Goal: Check status: Check status

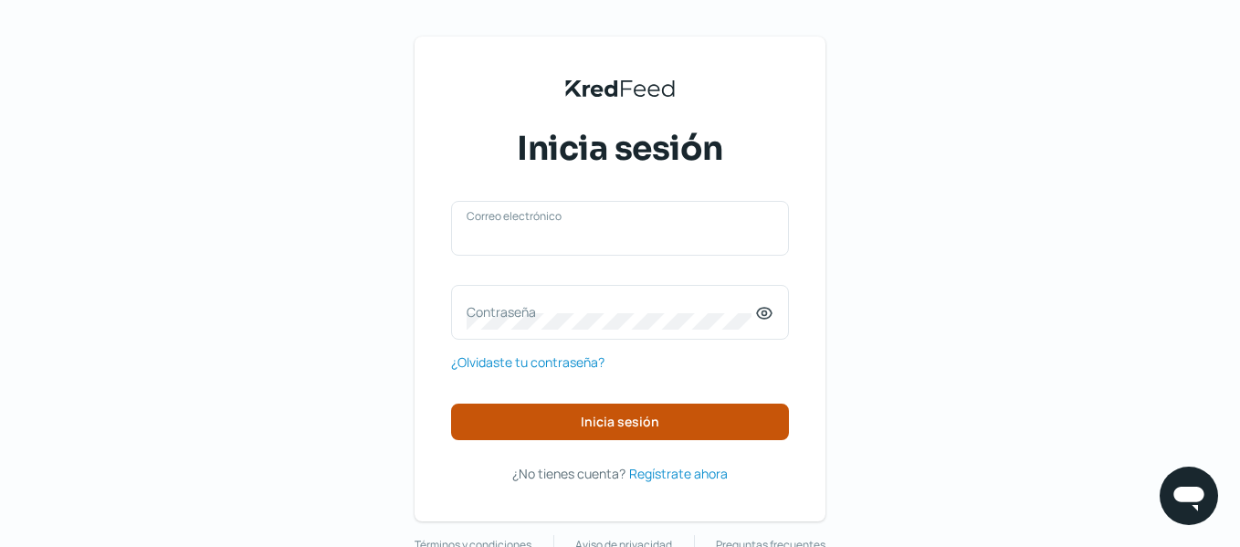
type input "[EMAIL_ADDRESS][DOMAIN_NAME]"
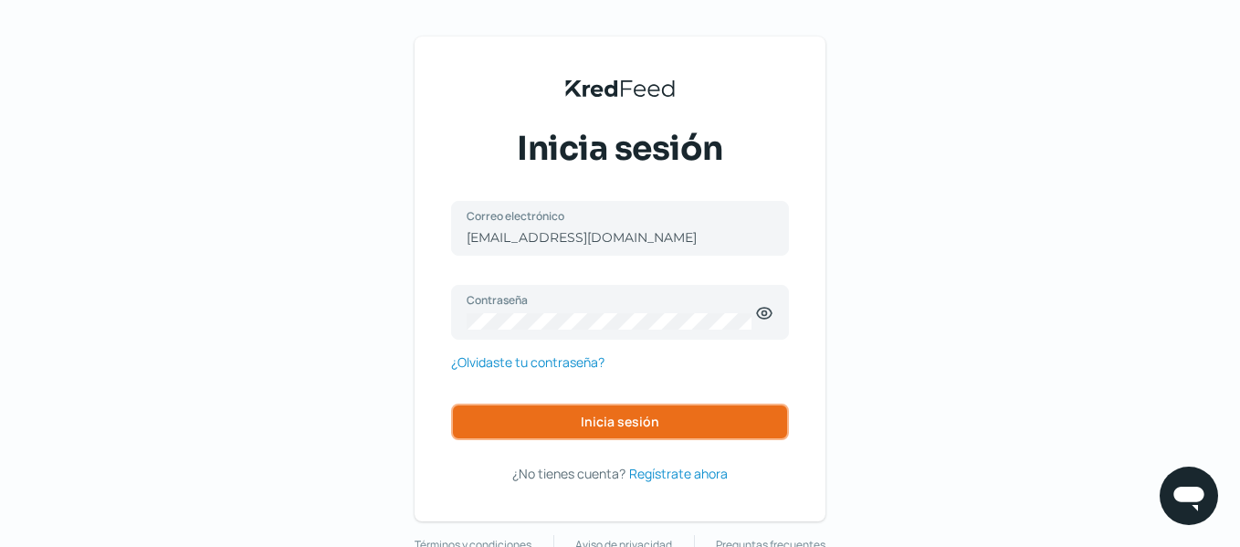
click at [674, 408] on button "Inicia sesión" at bounding box center [620, 422] width 338 height 37
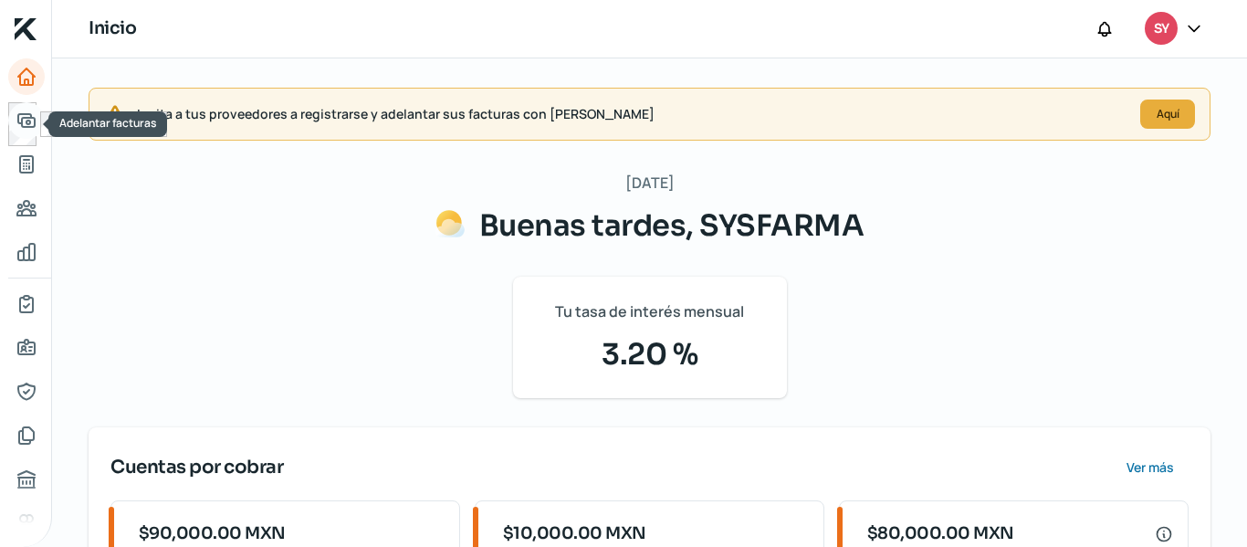
click at [39, 121] on body "Inicio | KredFeed Inicio SY Invita a tus proveedores a registrarse y adelantar …" at bounding box center [623, 273] width 1247 height 547
click at [16, 117] on icon "Adelantar facturas" at bounding box center [27, 121] width 22 height 22
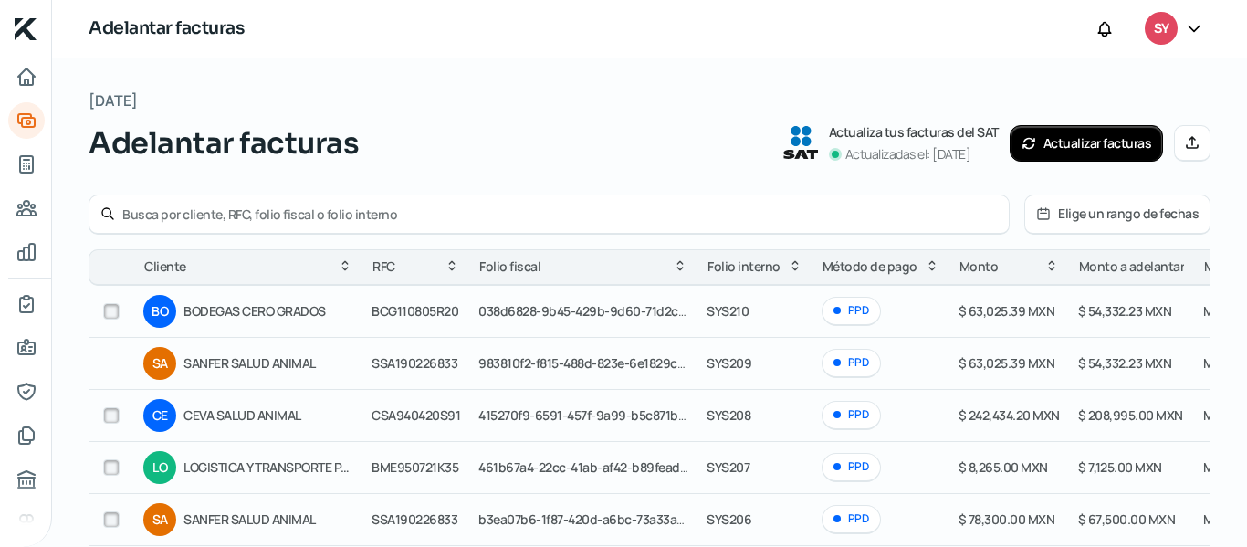
click at [180, 404] on div "CE CEVA SALUD ANIMAL" at bounding box center [248, 415] width 210 height 33
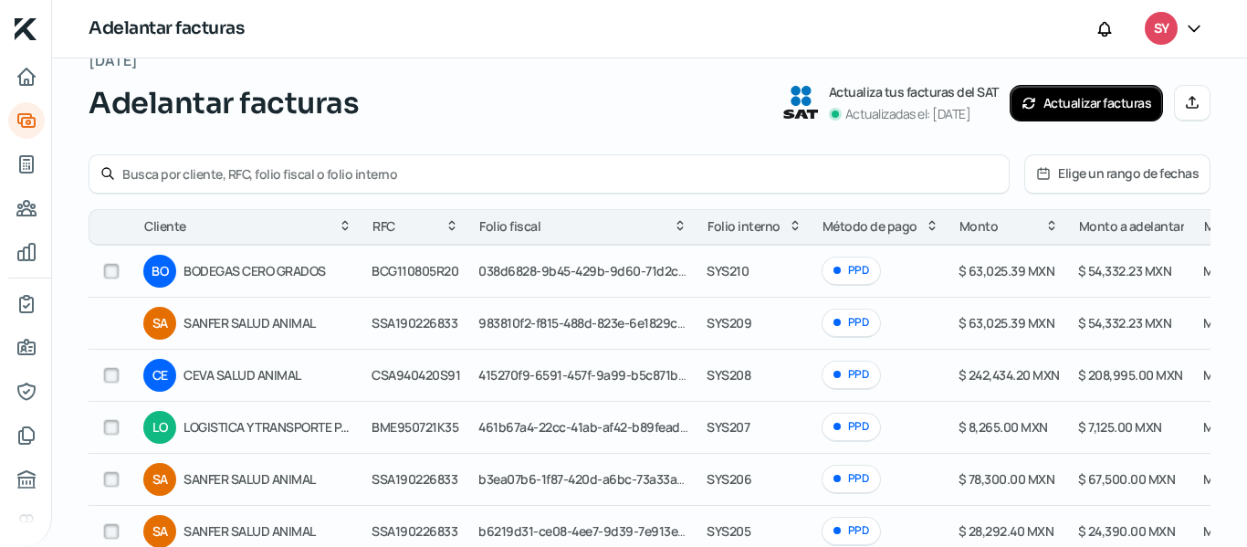
scroll to position [13, 0]
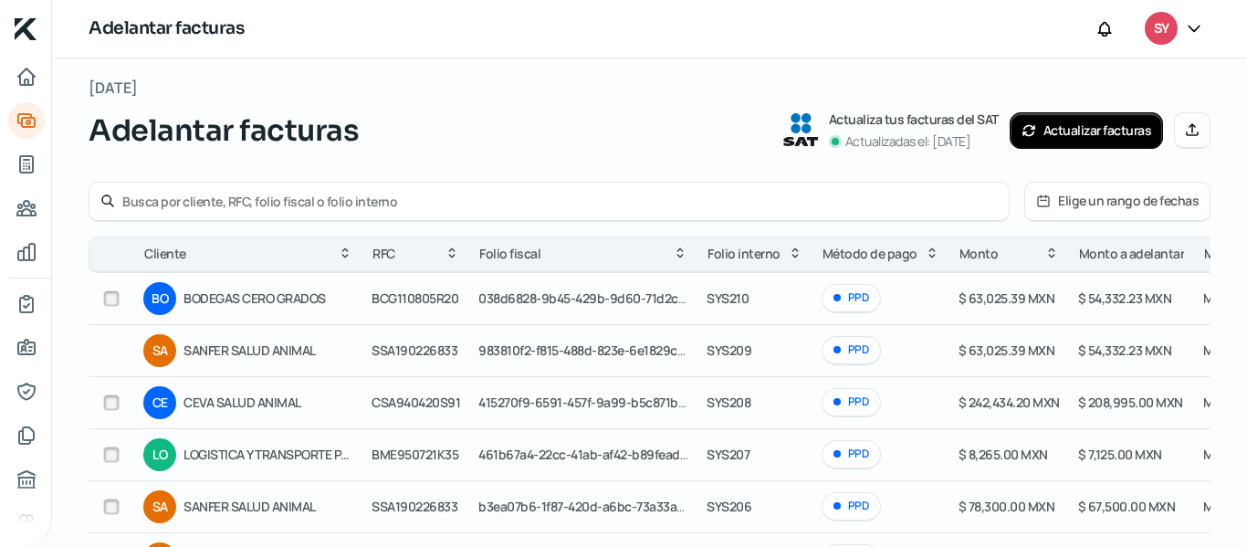
drag, startPoint x: 1233, startPoint y: 150, endPoint x: 633, endPoint y: 9, distance: 617.0
click at [633, 9] on div "Adelantar facturas SY [DATE] Adelantar facturas Actualiza tus facturas del SAT …" at bounding box center [649, 273] width 1195 height 547
click at [28, 163] on icon "Tus créditos" at bounding box center [27, 164] width 22 height 22
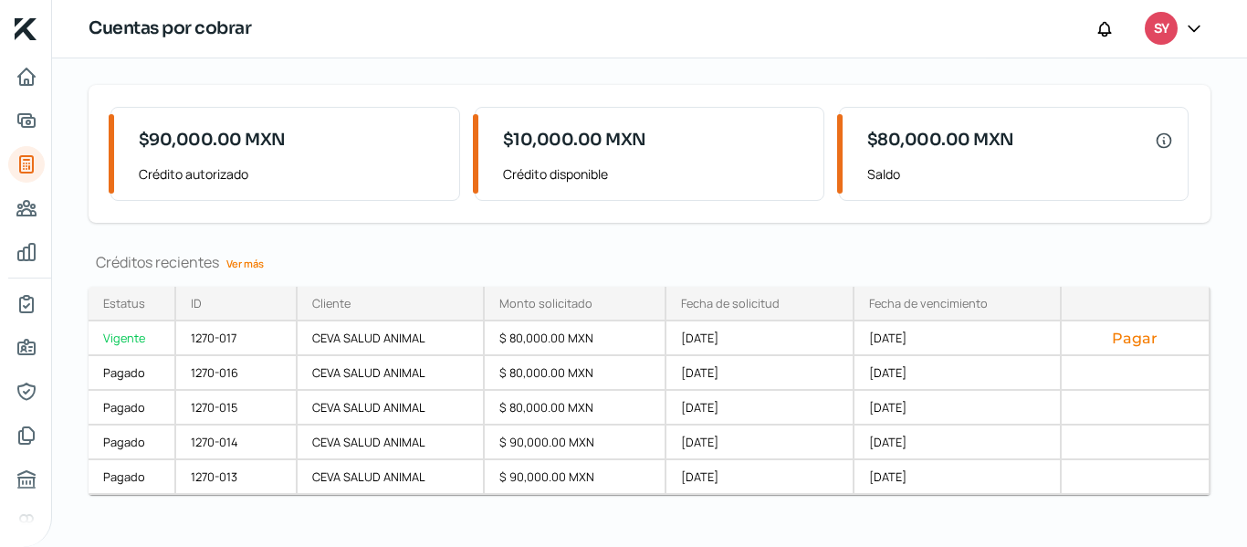
scroll to position [131, 0]
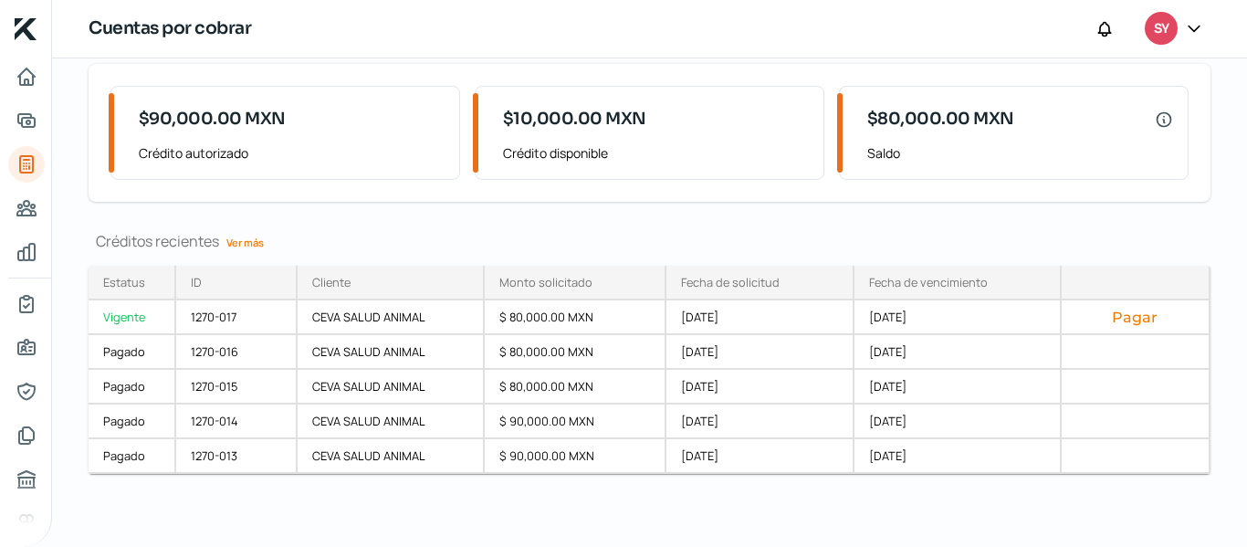
click at [234, 235] on link "Ver más" at bounding box center [245, 242] width 52 height 28
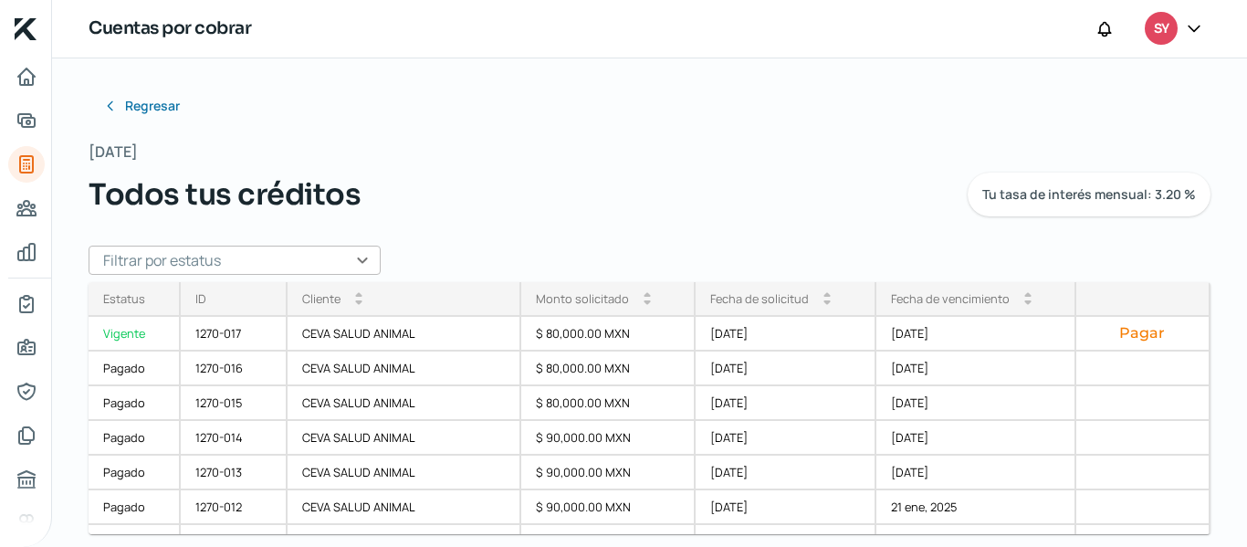
scroll to position [407, 0]
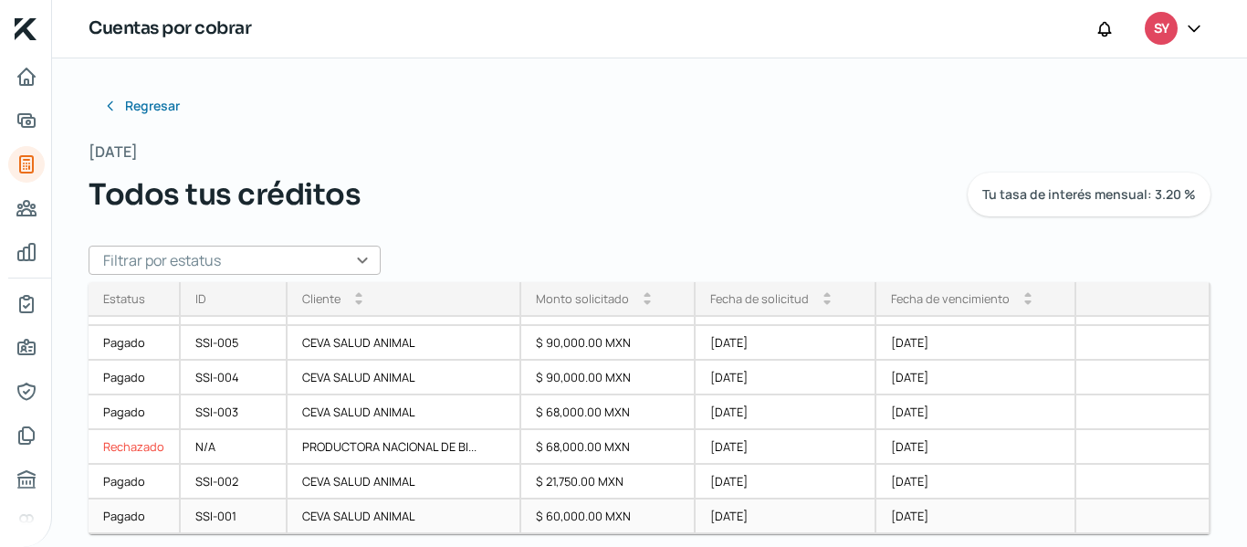
click at [562, 522] on div "$ 60,000.00 MXN" at bounding box center [608, 516] width 174 height 35
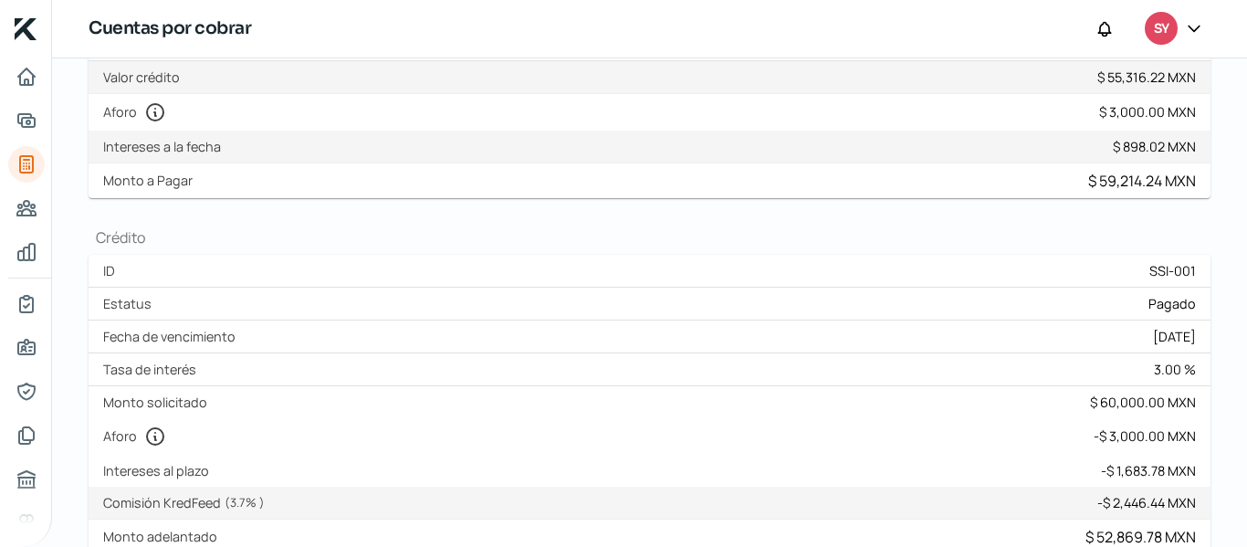
scroll to position [242, 0]
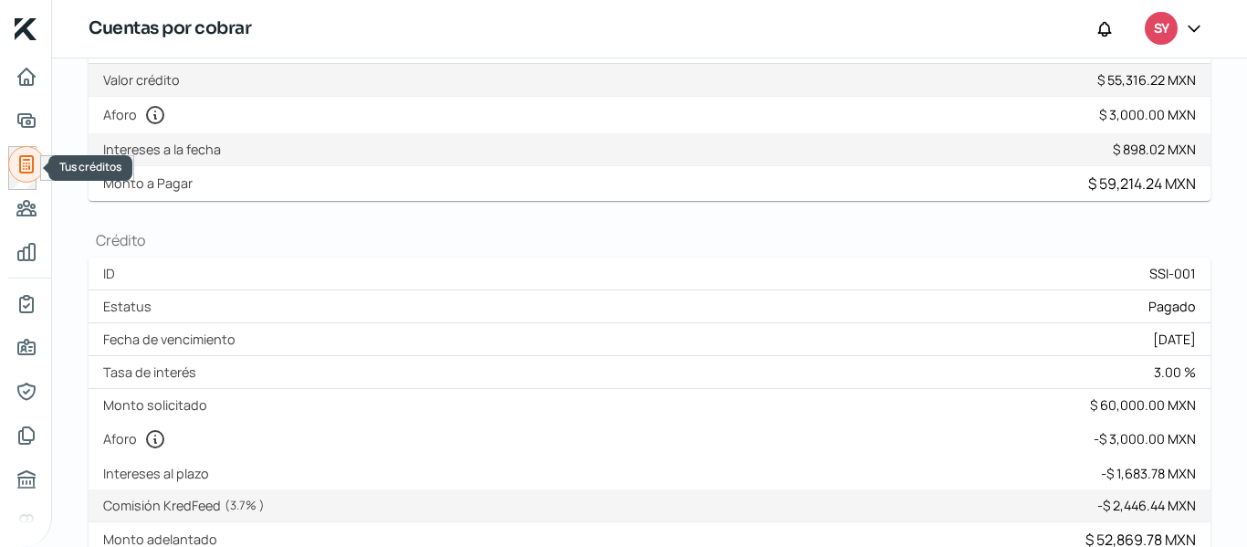
click at [21, 163] on icon "Tus créditos" at bounding box center [27, 164] width 22 height 22
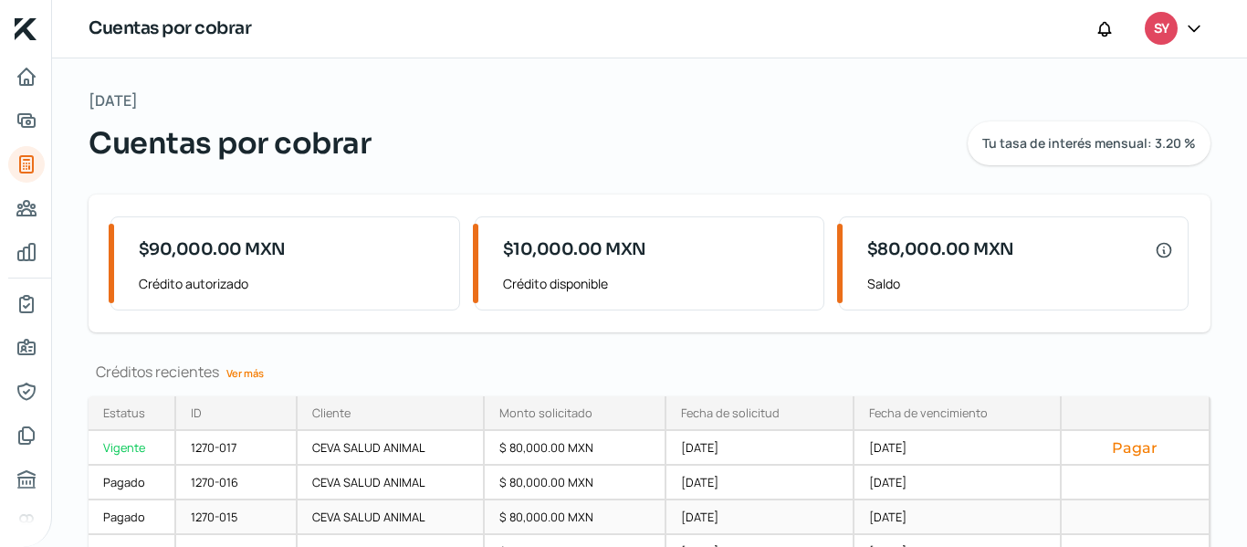
drag, startPoint x: 1236, startPoint y: 114, endPoint x: 1187, endPoint y: 506, distance: 394.8
click at [1187, 506] on div "[DATE] Cuentas por cobrar Tu tasa de interés mensual: 3.20 % $90,000.00 MXN Cré…" at bounding box center [649, 367] width 1195 height 619
click at [246, 369] on link "Ver más" at bounding box center [245, 373] width 52 height 28
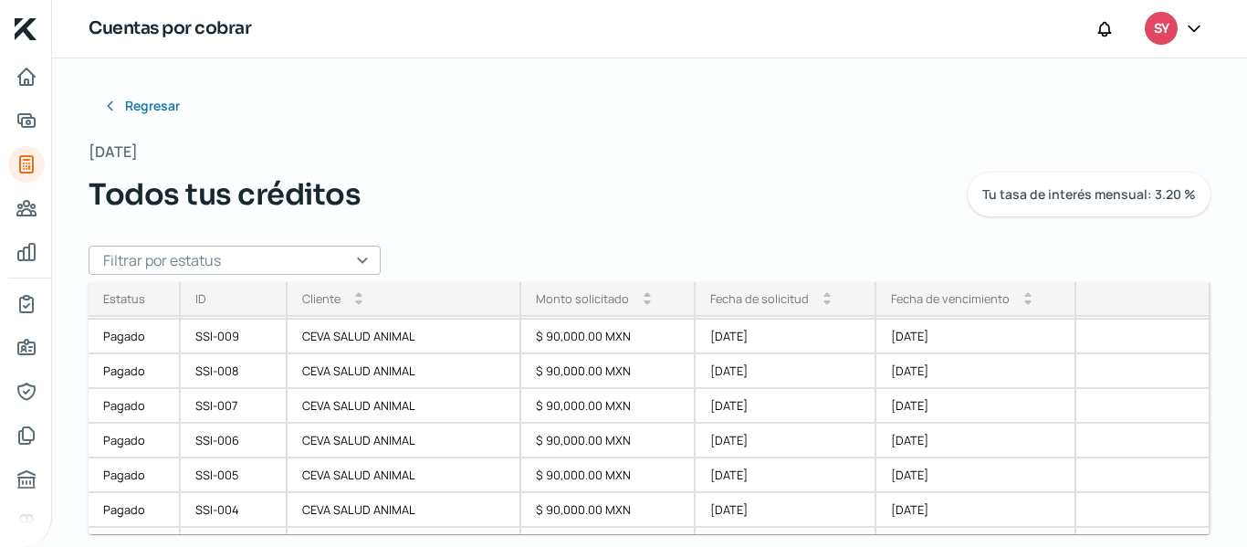
scroll to position [407, 0]
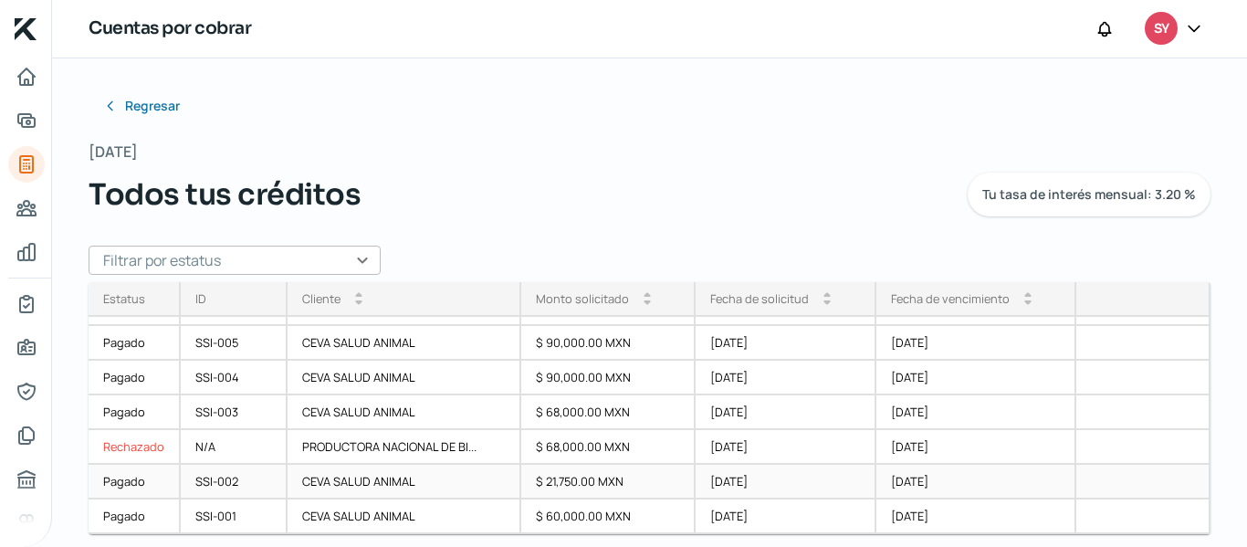
click at [895, 472] on div "[DATE]" at bounding box center [976, 482] width 200 height 35
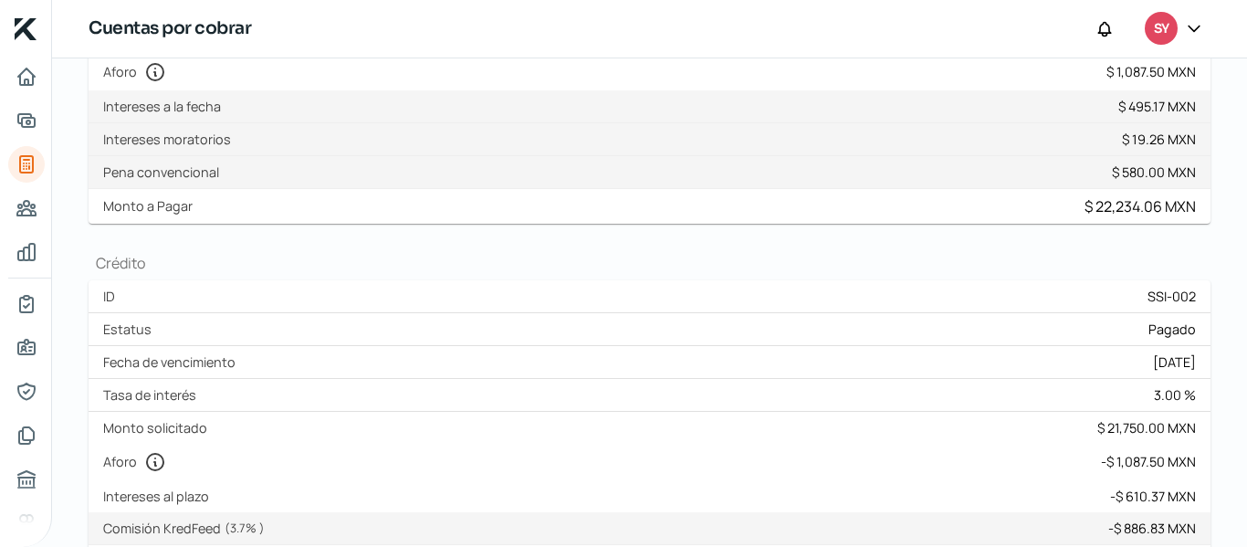
scroll to position [289, 0]
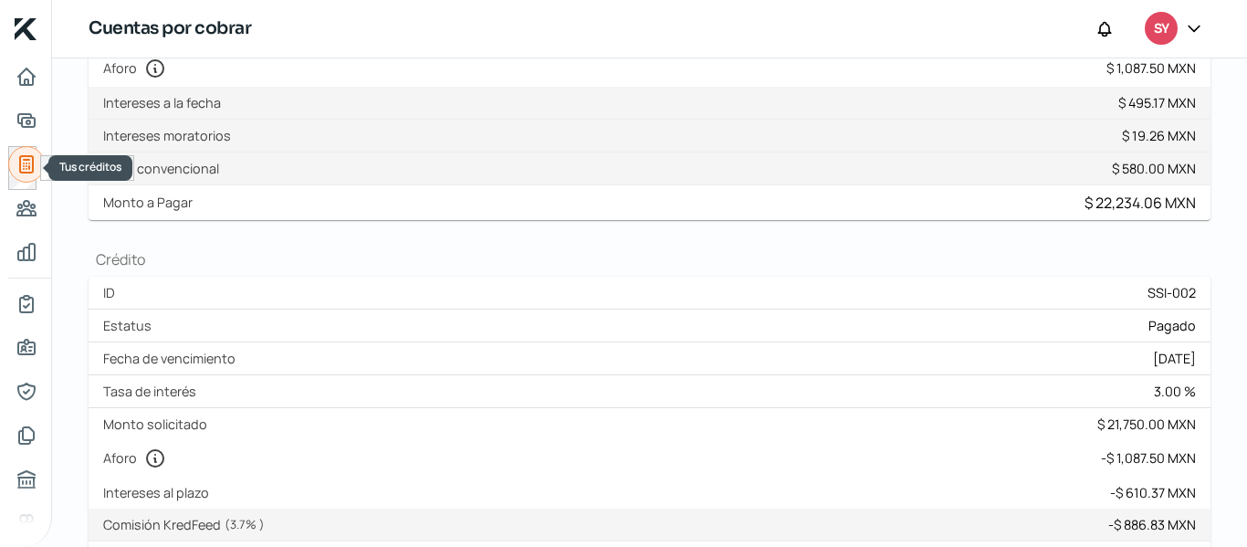
click at [24, 157] on icon "Tus créditos" at bounding box center [26, 164] width 13 height 16
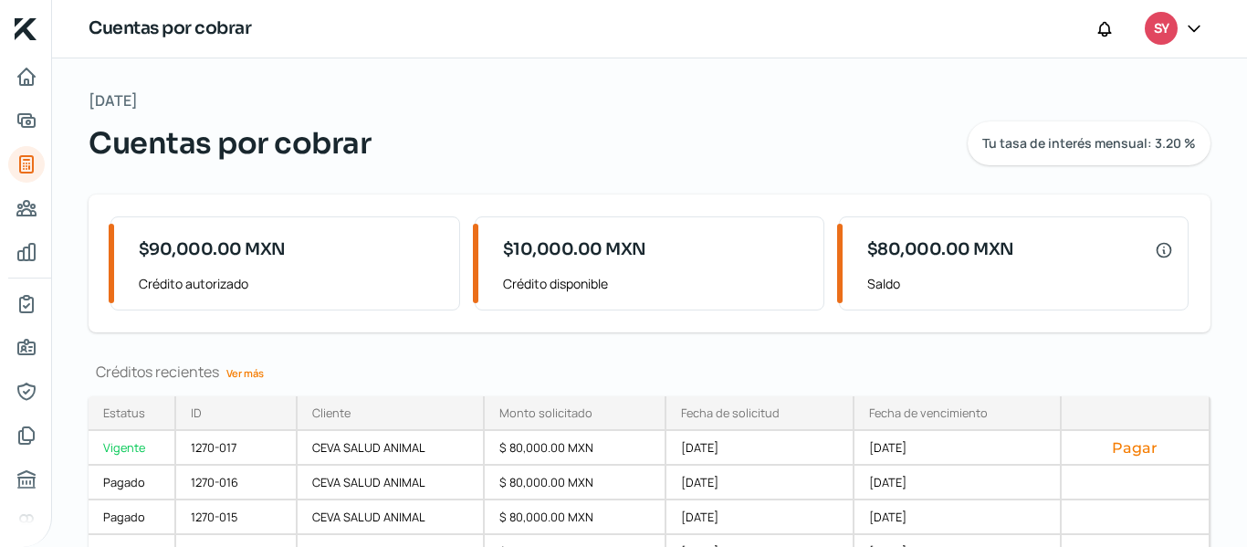
scroll to position [131, 0]
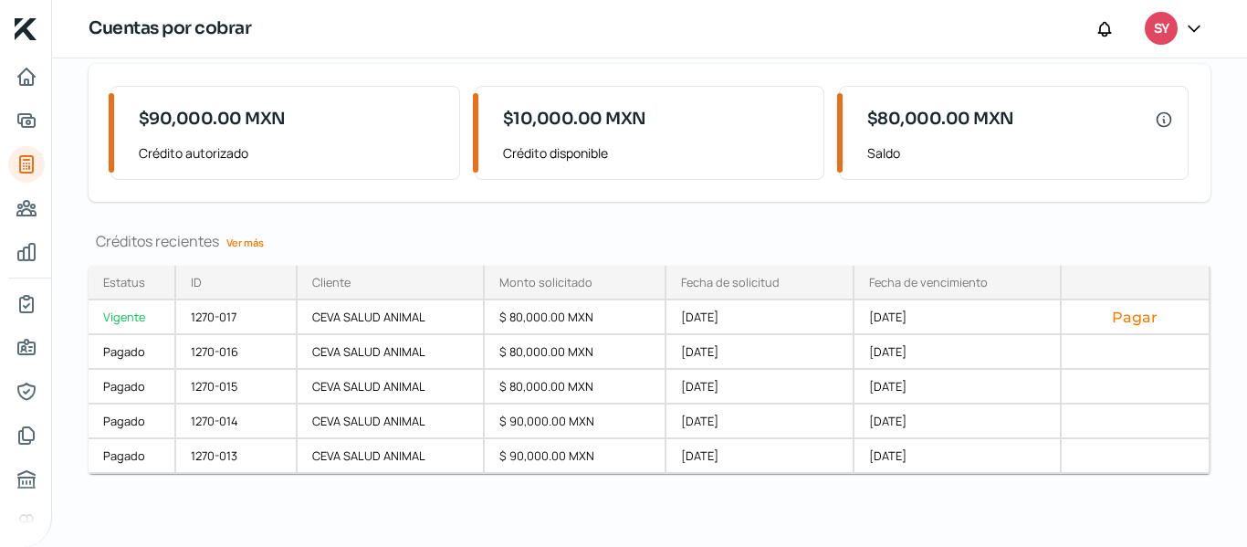
click at [245, 239] on link "Ver más" at bounding box center [245, 242] width 52 height 28
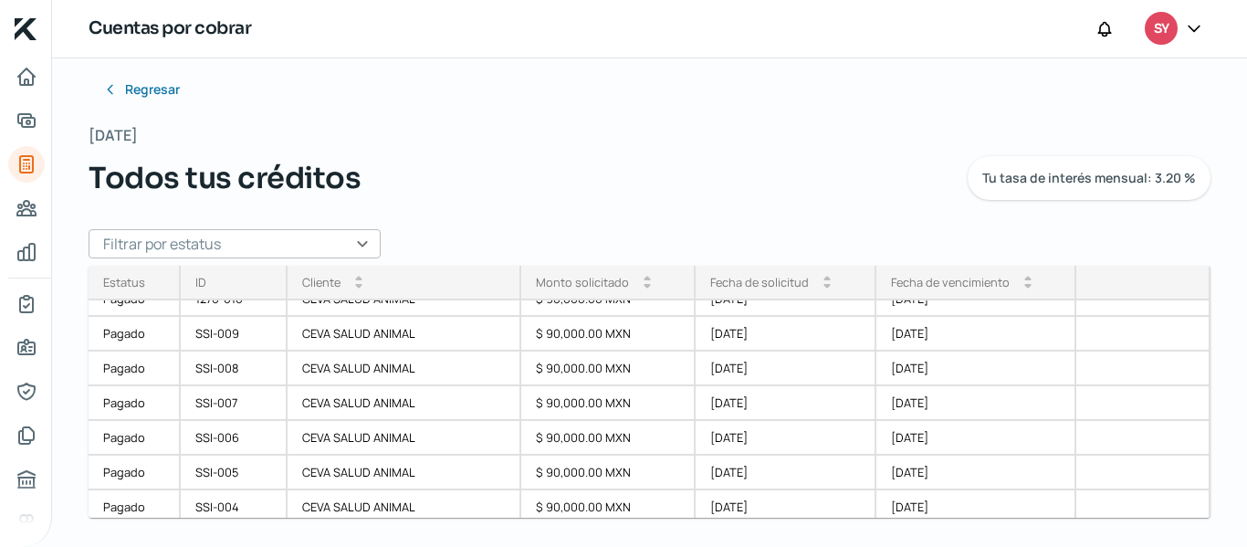
scroll to position [407, 0]
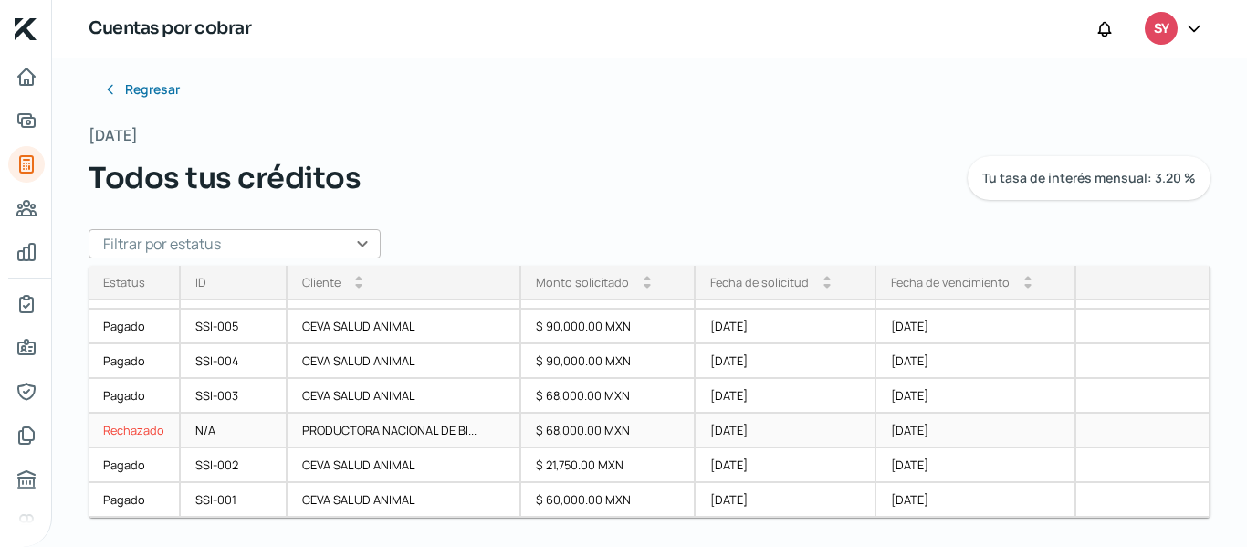
click at [761, 434] on div "[DATE]" at bounding box center [786, 431] width 180 height 35
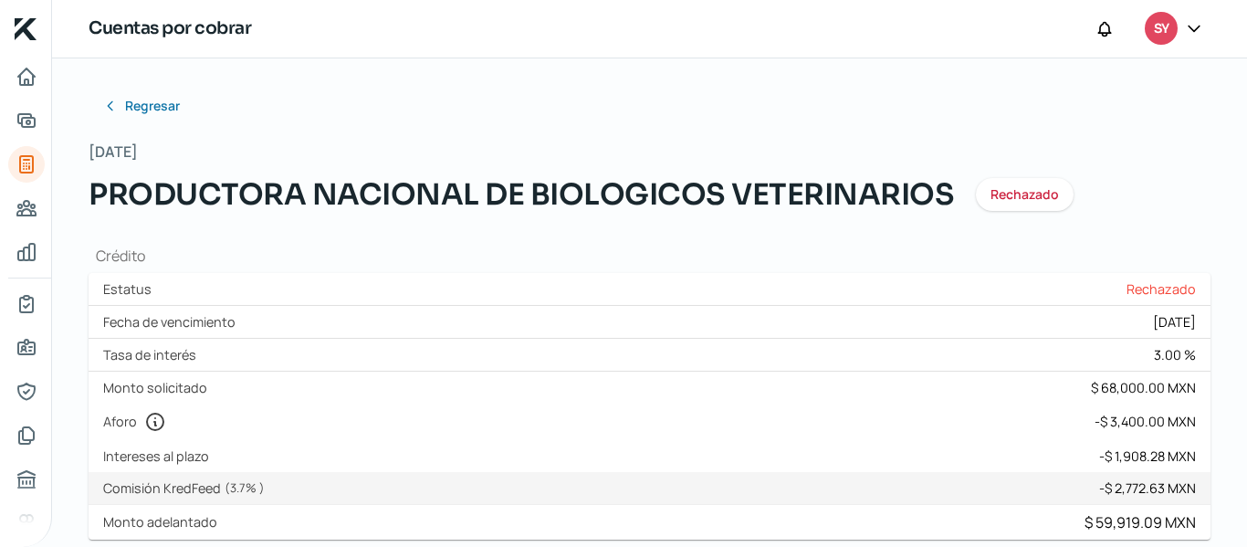
click at [852, 343] on div "Tasa de interés 3.00 %" at bounding box center [650, 355] width 1122 height 33
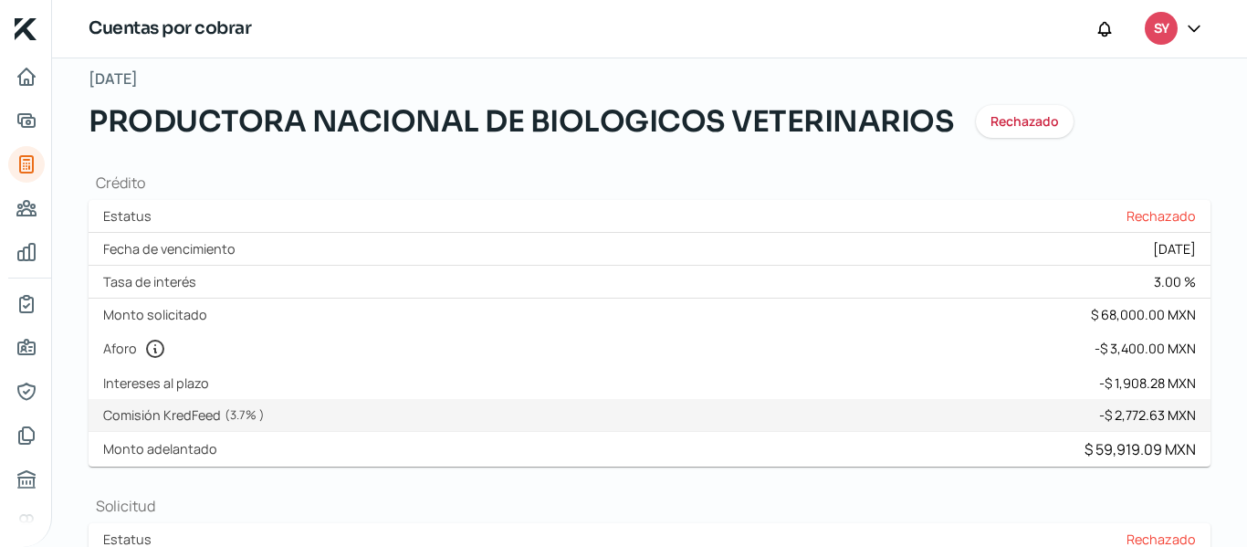
scroll to position [110, 0]
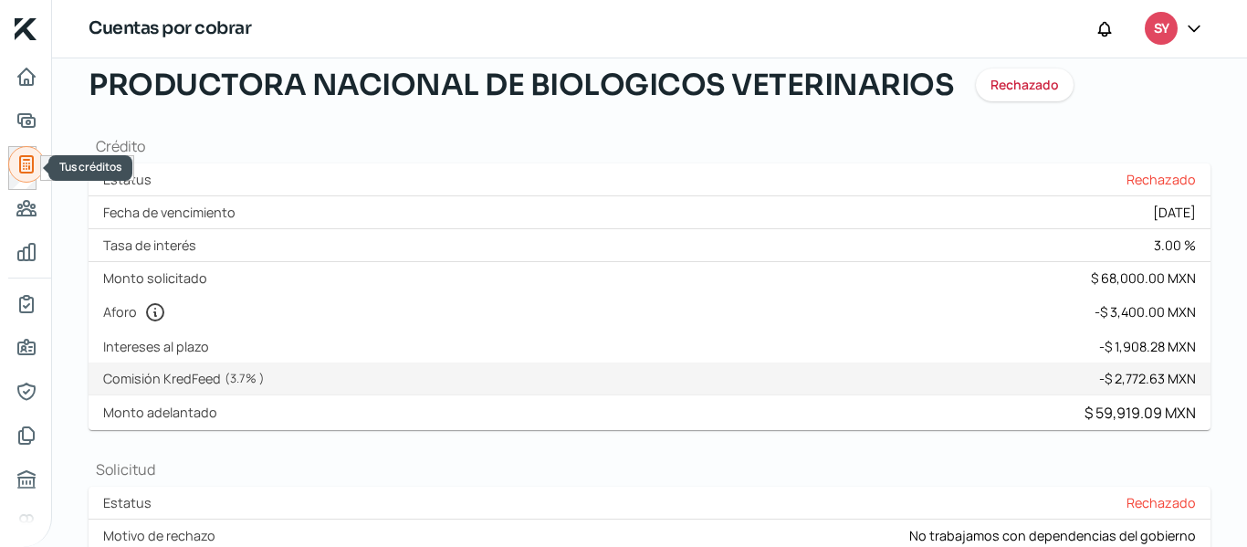
click at [25, 156] on icon "Tus créditos" at bounding box center [26, 164] width 13 height 16
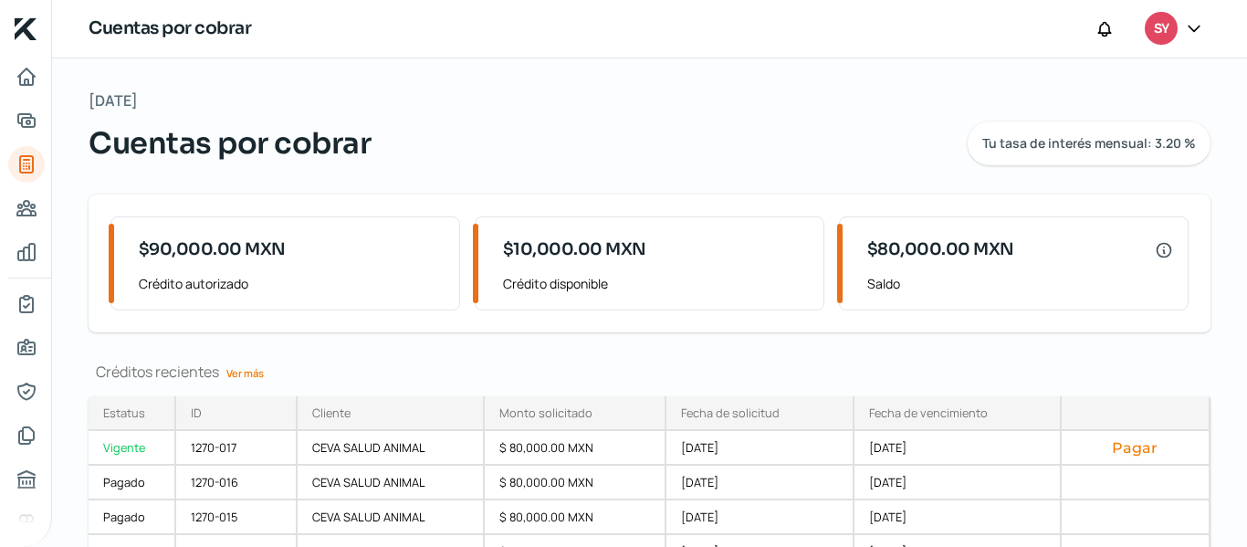
scroll to position [131, 0]
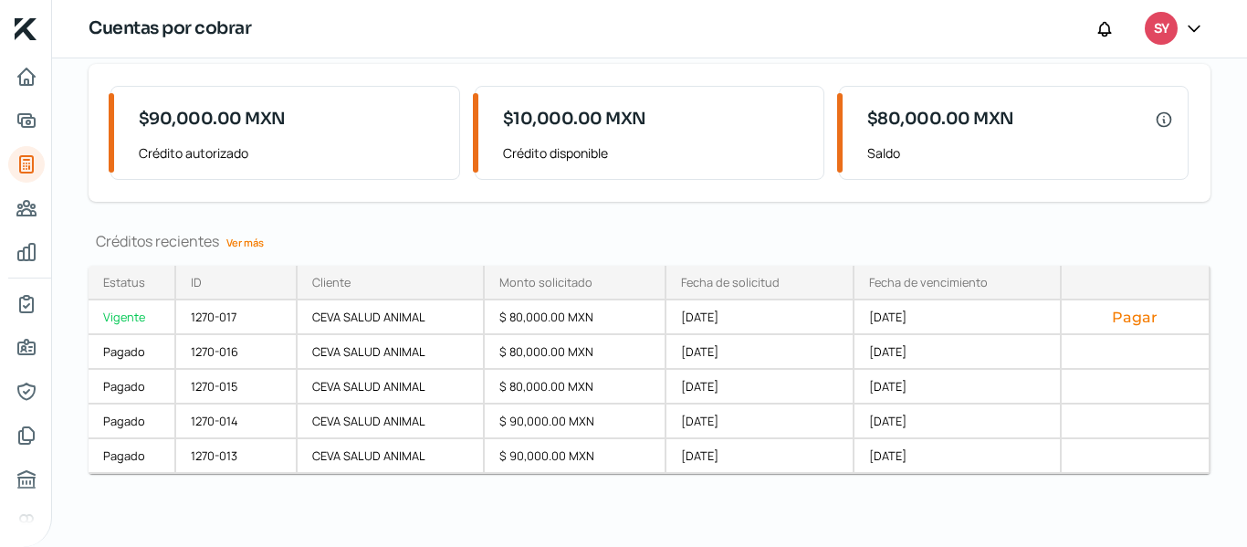
click at [248, 242] on link "Ver más" at bounding box center [245, 242] width 52 height 28
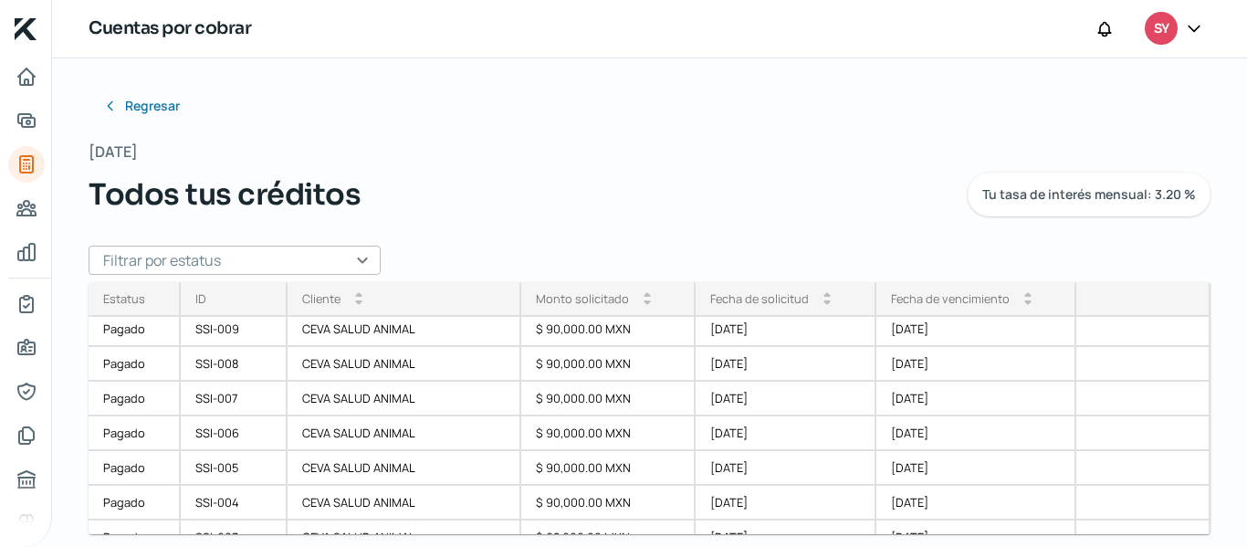
scroll to position [407, 0]
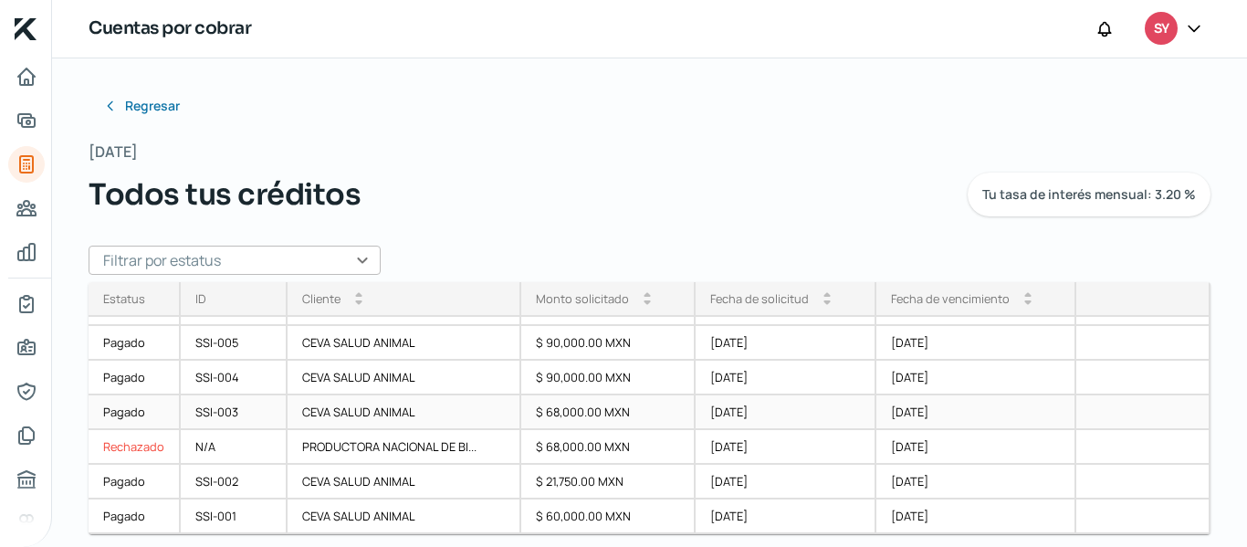
click at [841, 418] on div "[DATE]" at bounding box center [786, 412] width 180 height 35
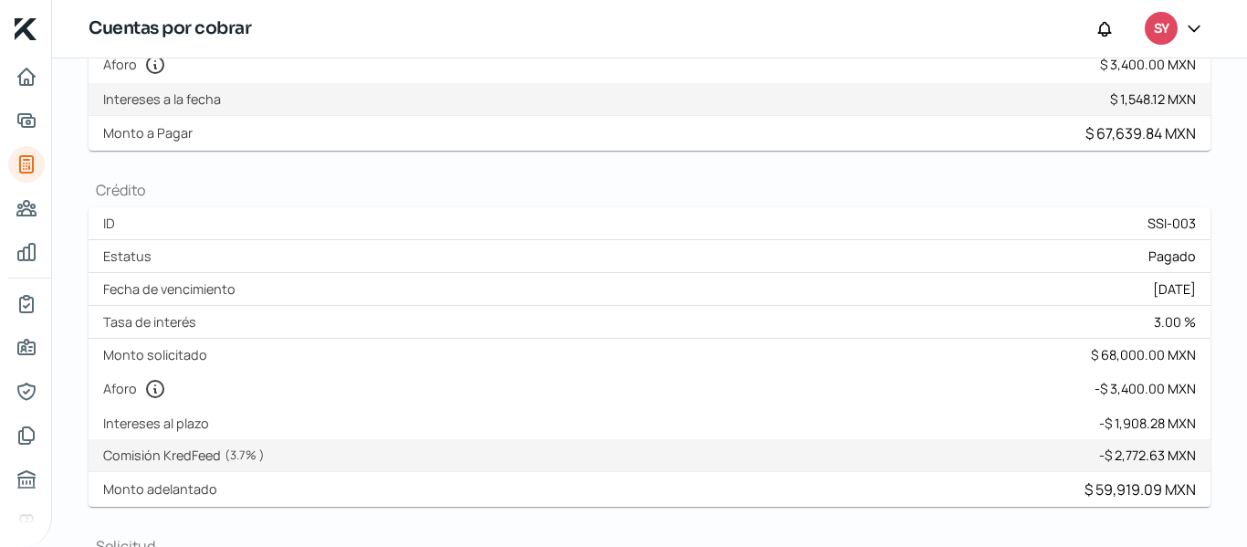
scroll to position [329, 0]
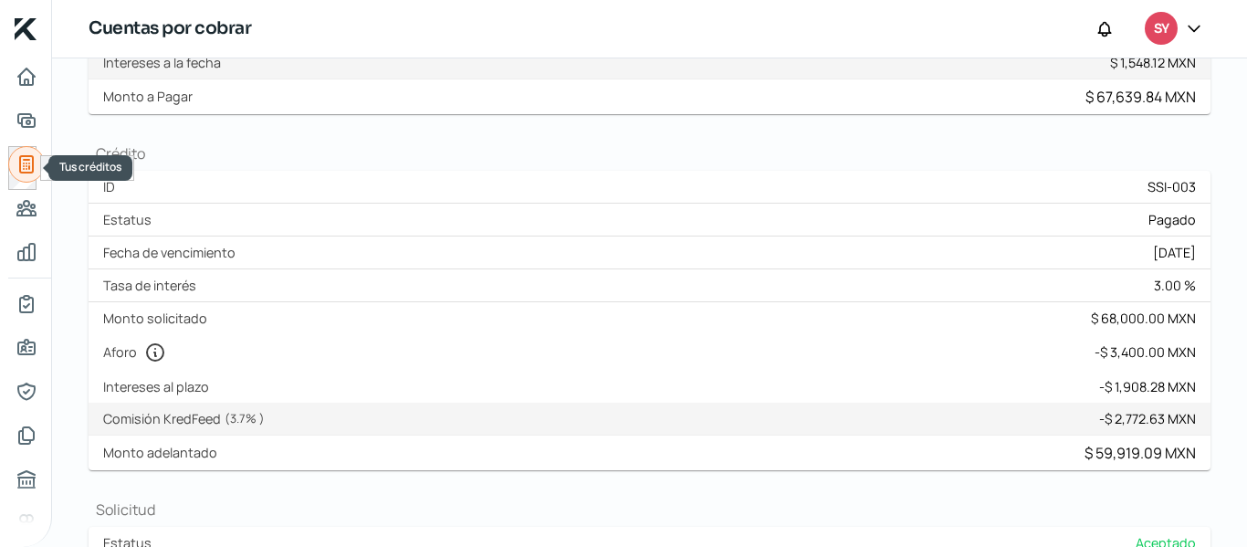
click at [12, 164] on link "Tus créditos" at bounding box center [26, 164] width 37 height 37
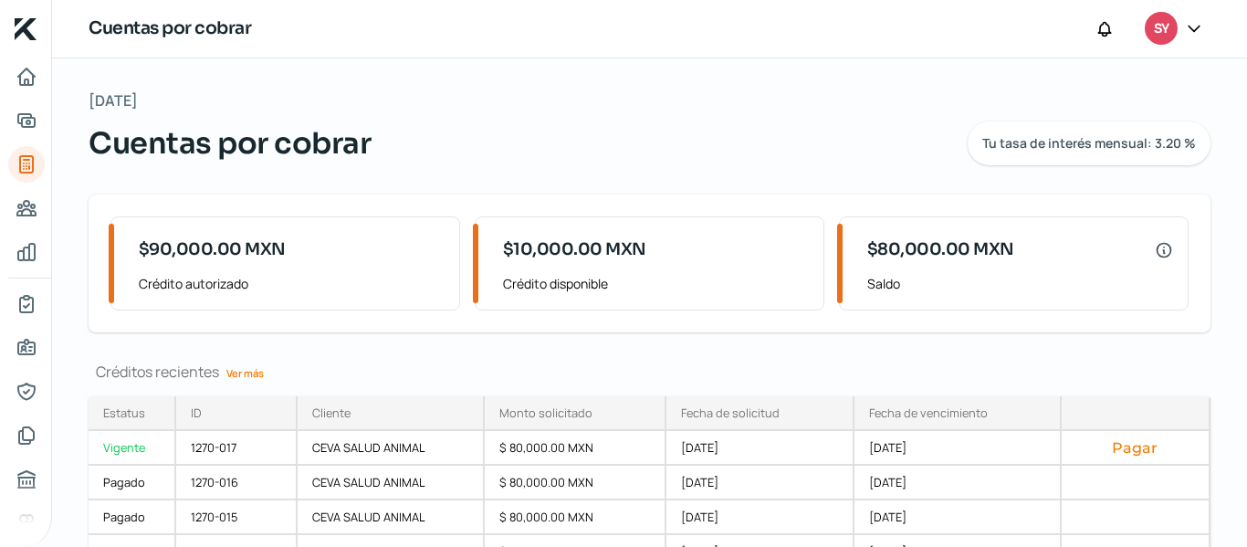
click at [249, 372] on link "Ver más" at bounding box center [245, 373] width 52 height 28
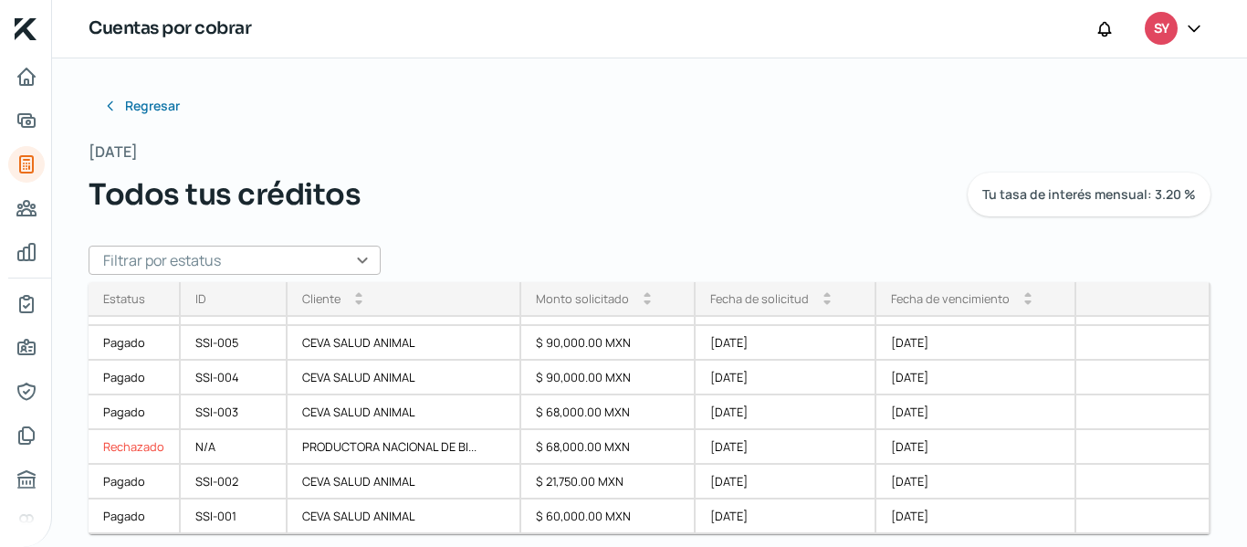
scroll to position [6, 0]
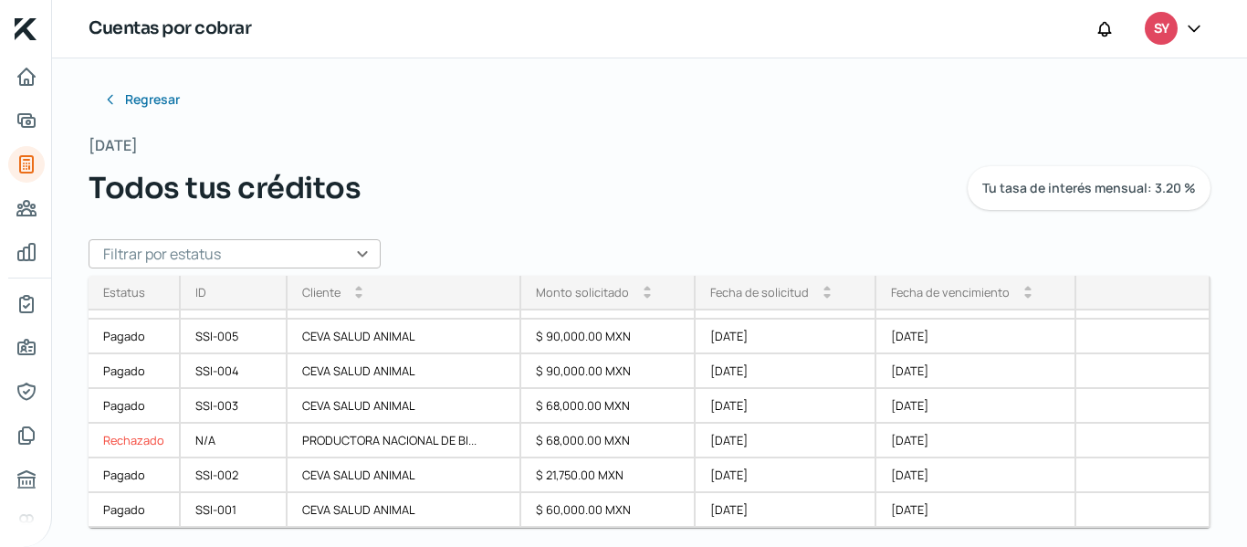
click at [1238, 404] on div "Regresar [DATE] Todos tus créditos Tu tasa de interés mensual: 3.20 % Filtrar p…" at bounding box center [649, 296] width 1195 height 488
click at [927, 474] on div "[DATE]" at bounding box center [976, 475] width 200 height 35
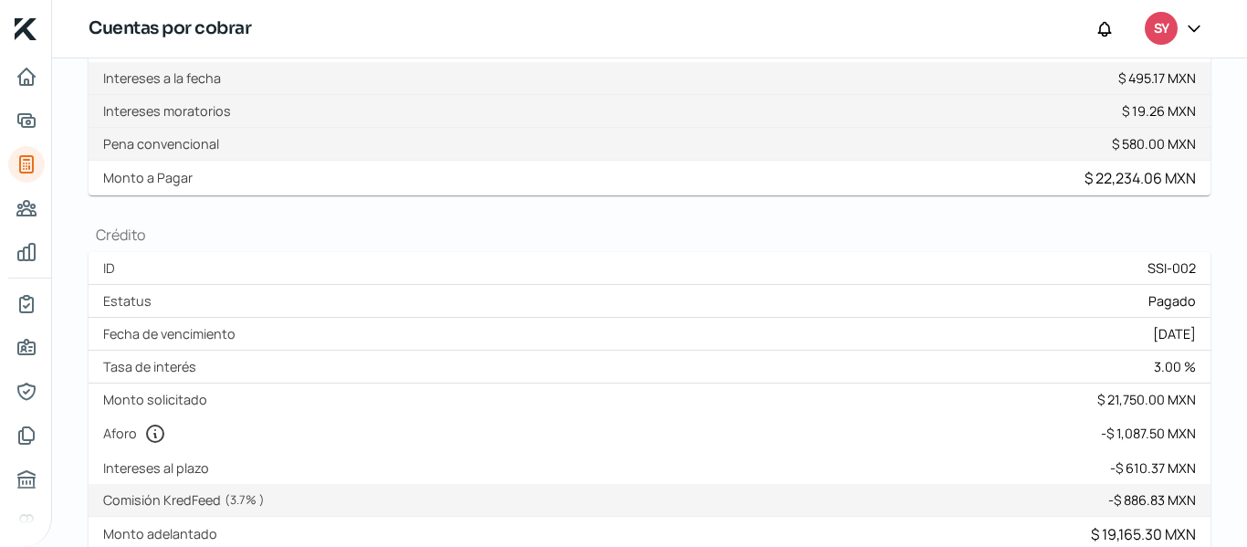
scroll to position [317, 0]
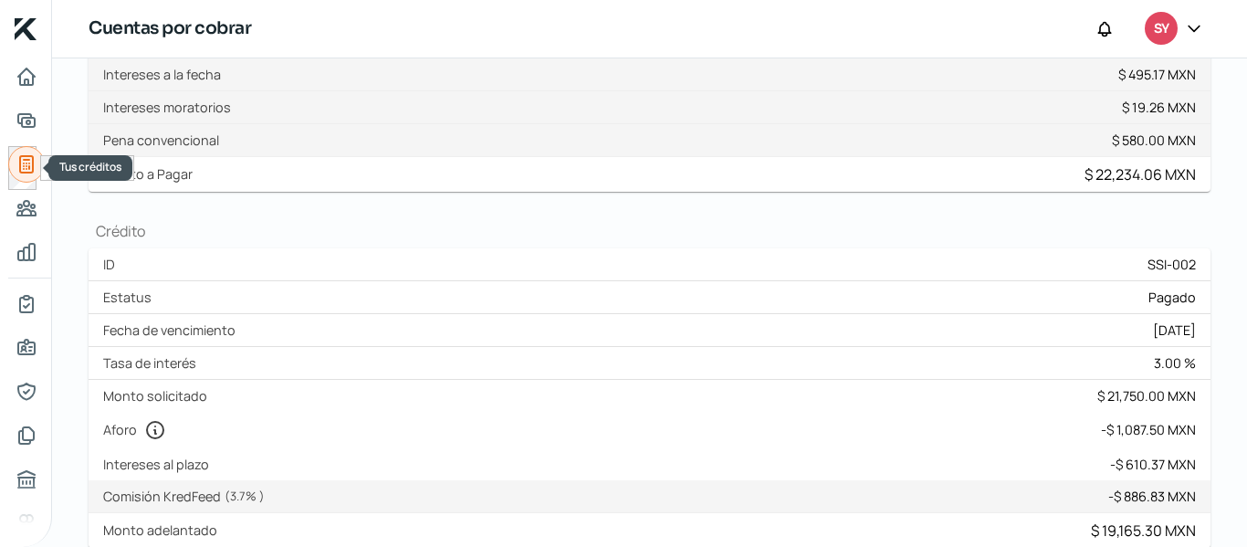
click at [28, 163] on icon "Tus créditos" at bounding box center [27, 164] width 22 height 22
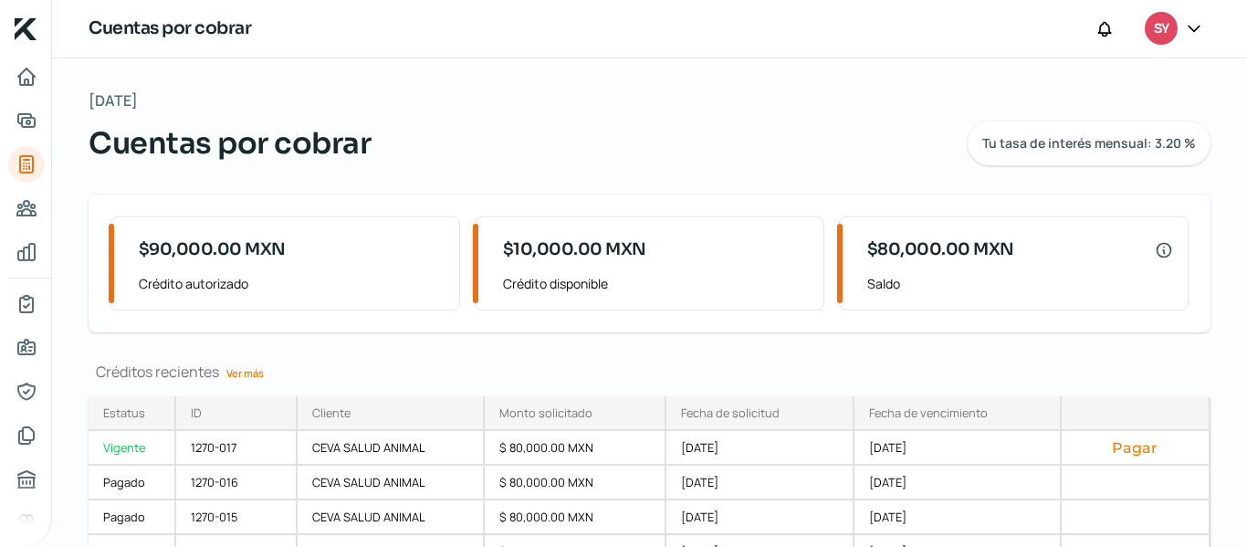
drag, startPoint x: 1246, startPoint y: 53, endPoint x: 1246, endPoint y: 161, distance: 107.7
click at [1239, 161] on div "Cuentas por cobrar SY [DATE] Cuentas por cobrar Tu tasa de interés mensual: 3.2…" at bounding box center [649, 273] width 1195 height 547
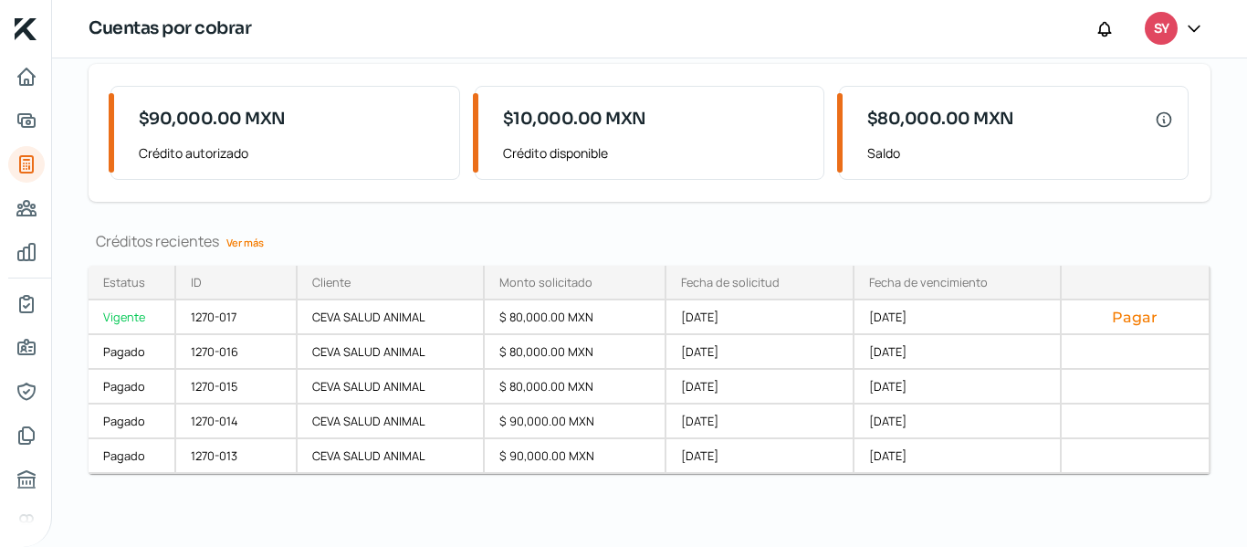
click at [257, 245] on link "Ver más" at bounding box center [245, 242] width 52 height 28
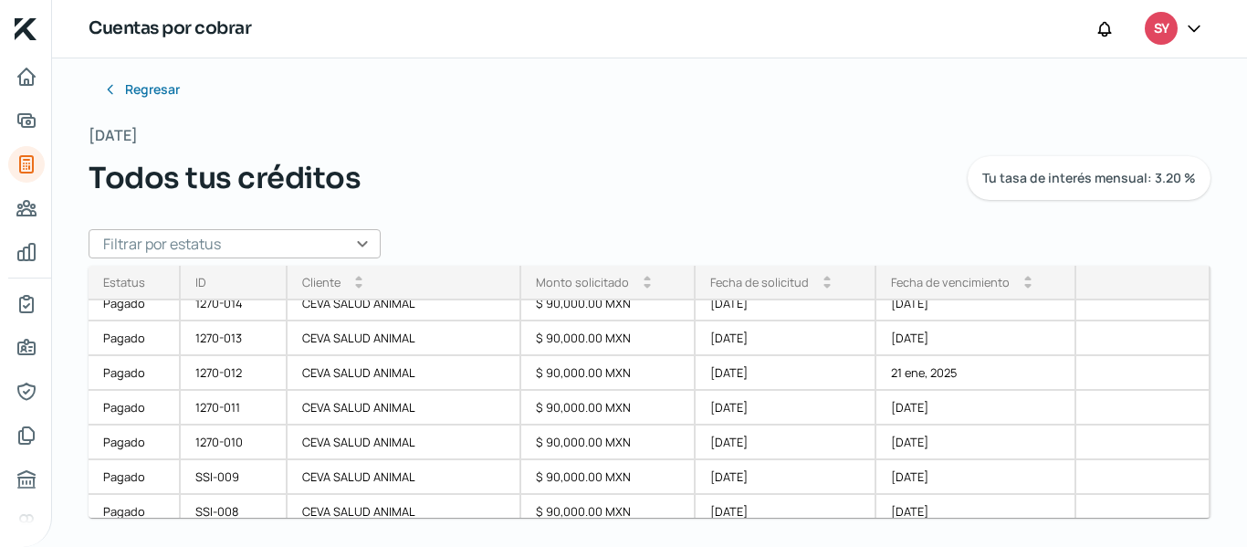
scroll to position [186, 0]
drag, startPoint x: 1194, startPoint y: 376, endPoint x: 1177, endPoint y: 524, distance: 148.9
click at [1177, 524] on div "Estatus Vigente Pagado Pagado Pagado Pagado Pagado Pagado Pagado Pagado Pagado …" at bounding box center [650, 406] width 1122 height 281
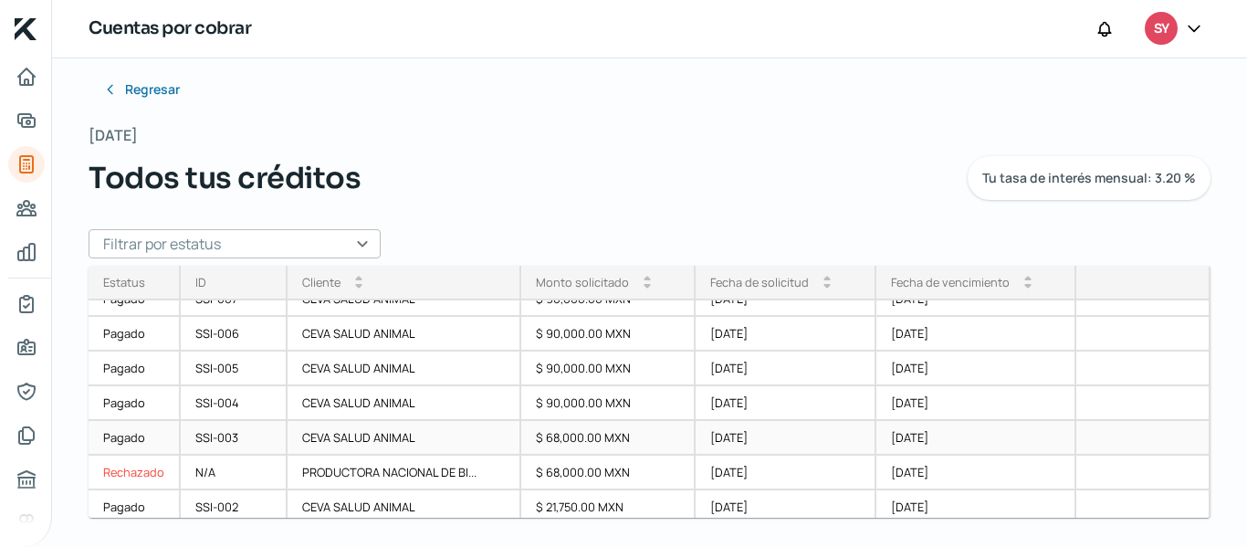
scroll to position [369, 0]
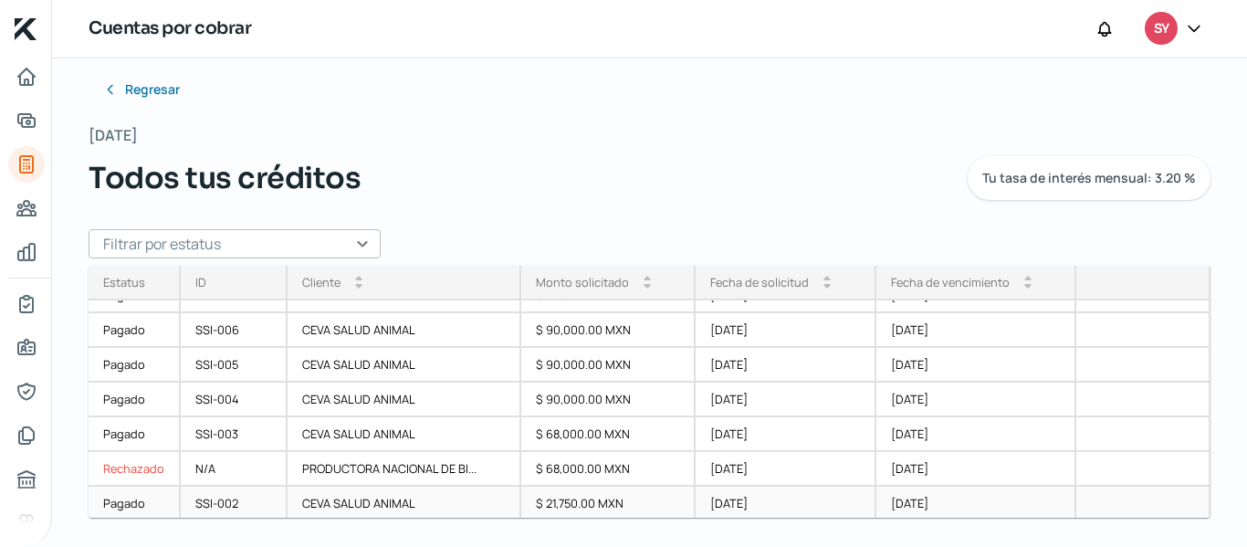
click at [536, 504] on div "$ 21,750.00 MXN" at bounding box center [608, 504] width 174 height 35
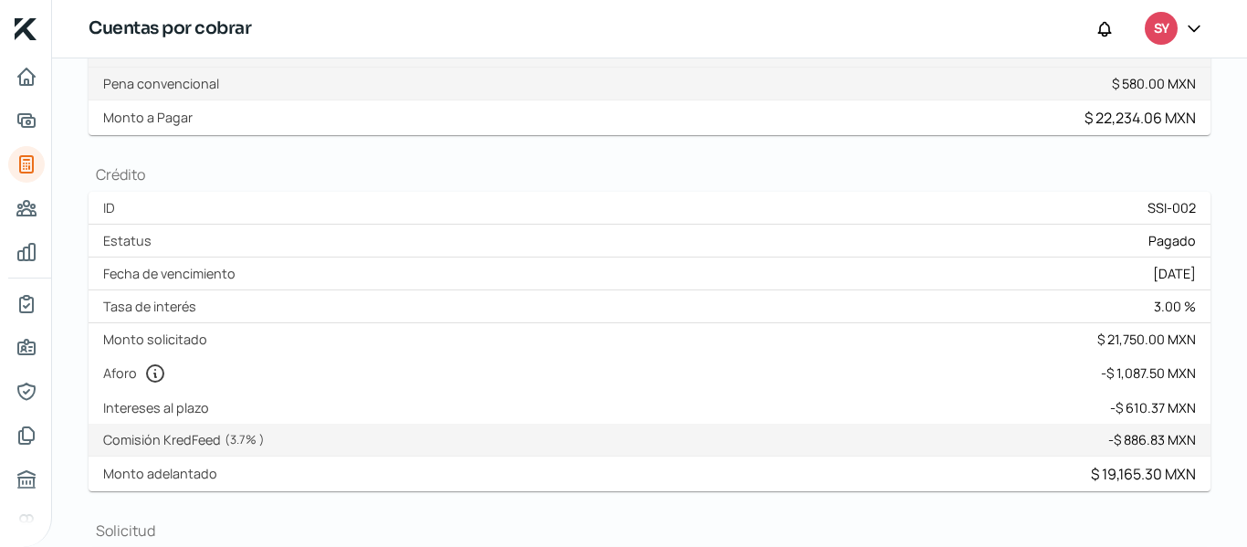
scroll to position [376, 0]
click at [20, 78] on icon "Inicio" at bounding box center [26, 76] width 16 height 16
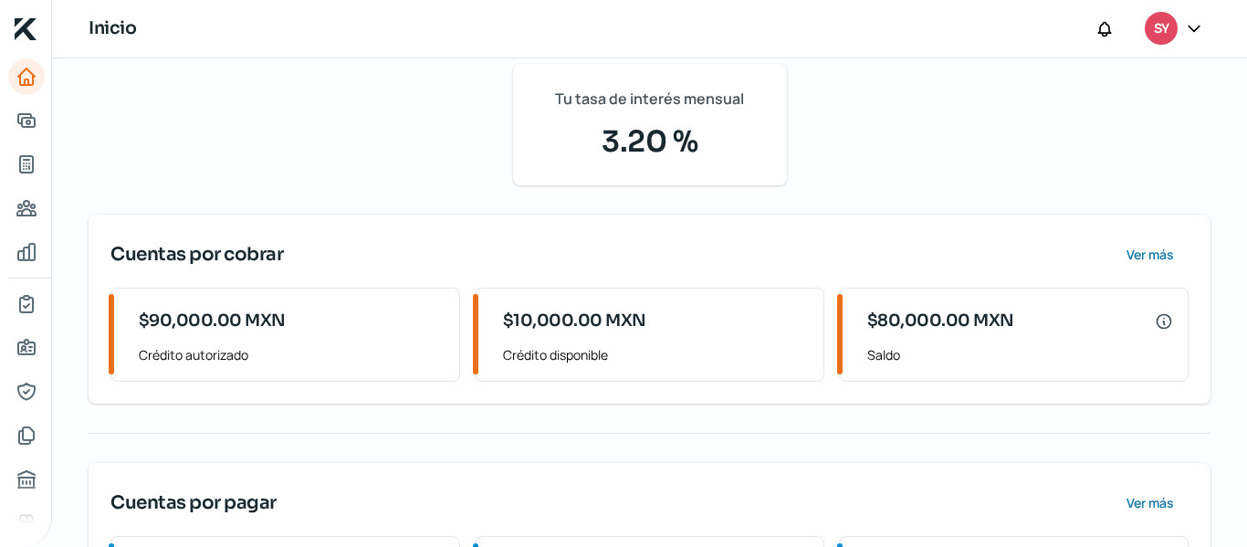
scroll to position [347, 0]
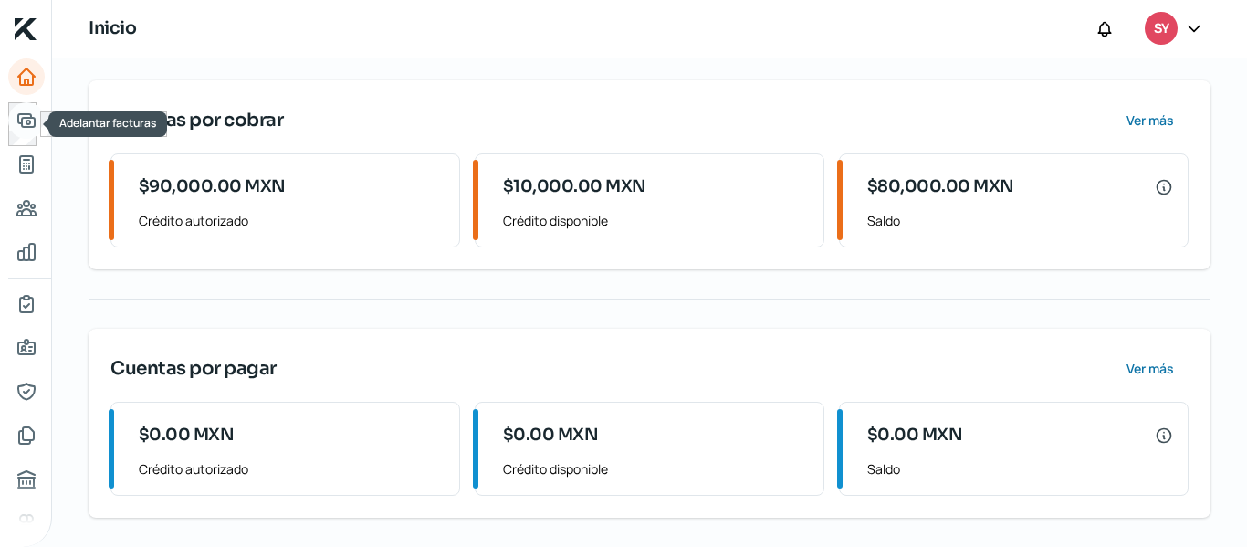
click at [25, 120] on icon "Adelantar facturas" at bounding box center [27, 121] width 22 height 22
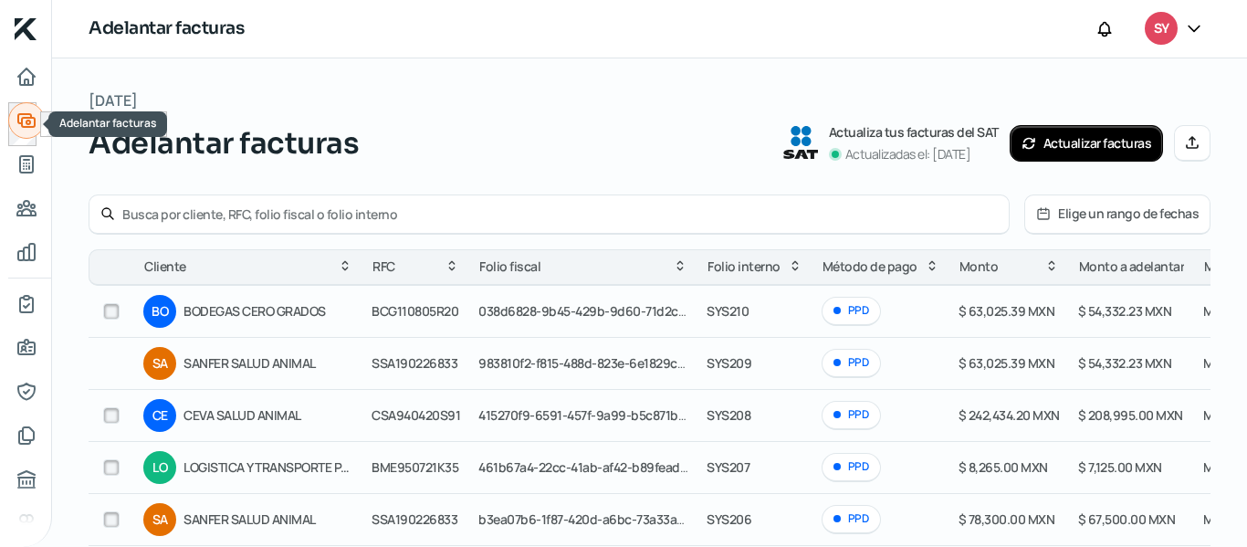
click at [25, 120] on icon "Adelantar facturas" at bounding box center [27, 121] width 22 height 22
click at [25, 84] on icon "Inicio" at bounding box center [26, 76] width 16 height 16
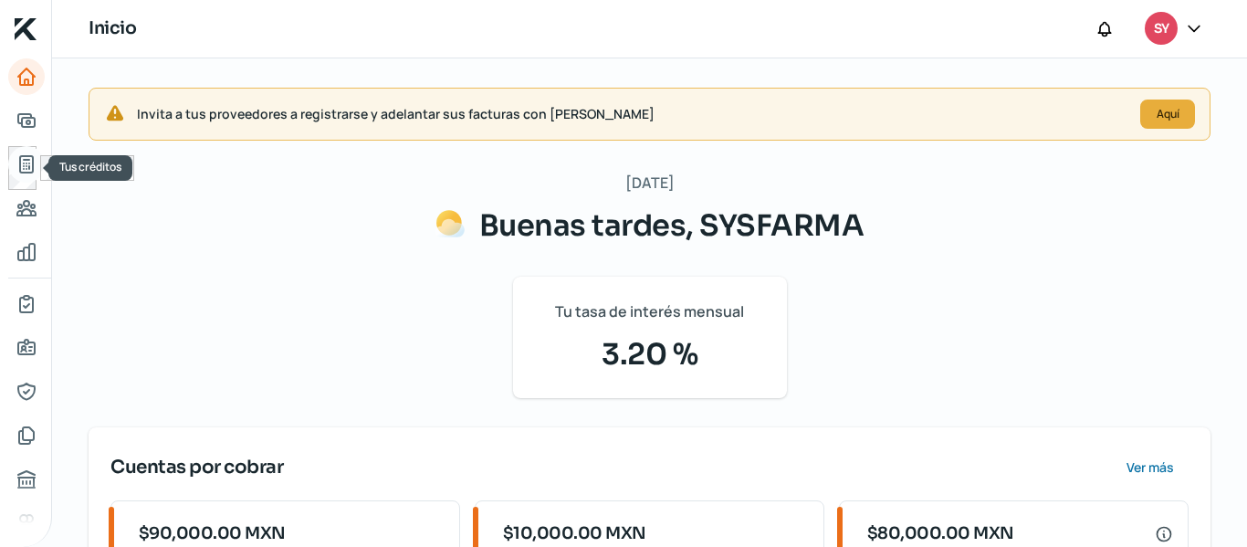
click at [26, 174] on icon "Tus créditos" at bounding box center [27, 164] width 22 height 22
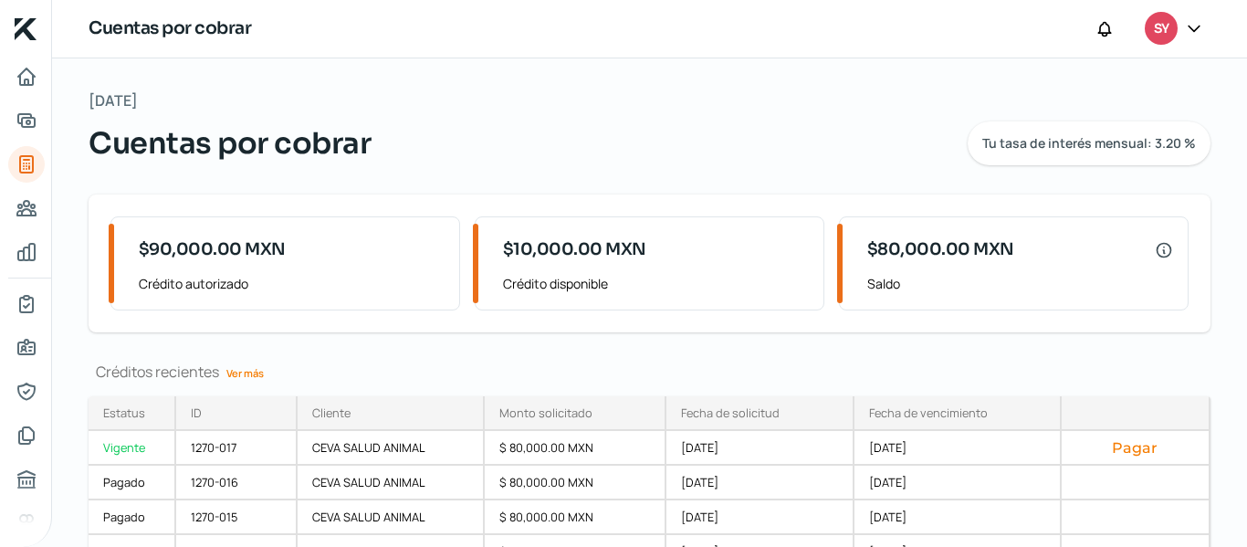
scroll to position [131, 0]
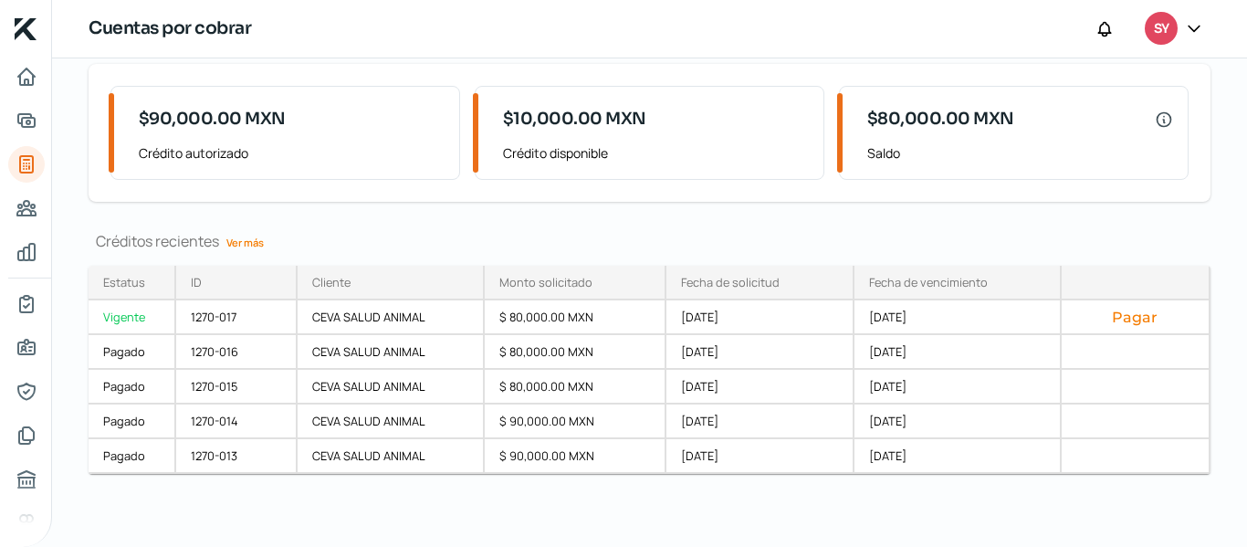
click at [249, 241] on link "Ver más" at bounding box center [245, 242] width 52 height 28
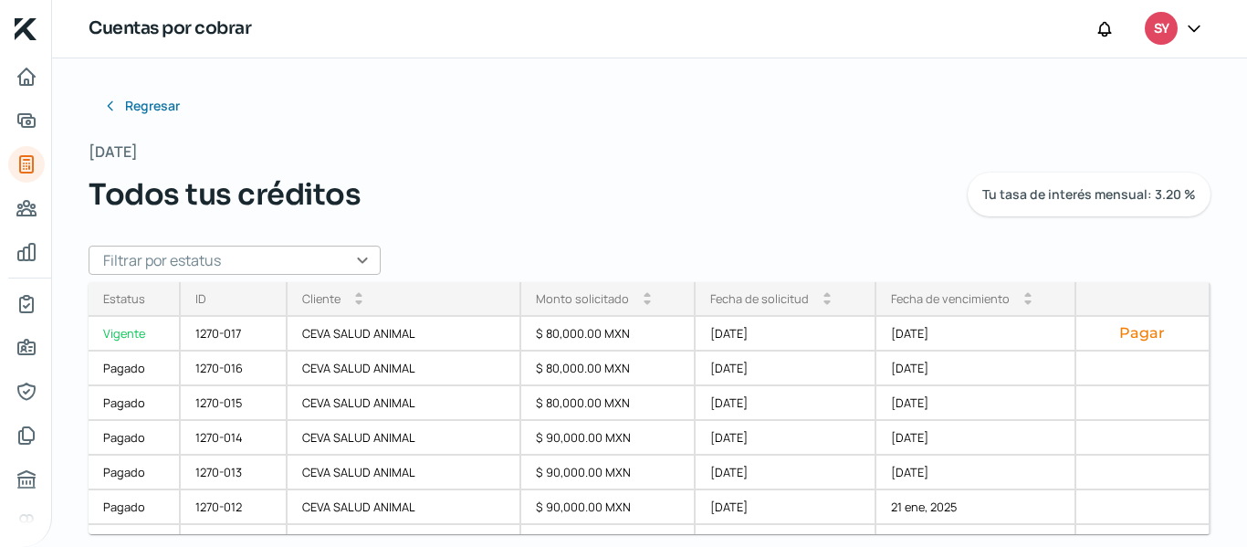
drag, startPoint x: 1204, startPoint y: 289, endPoint x: 1222, endPoint y: 364, distance: 77.7
click at [1222, 364] on div "Regresar [DATE] Todos tus créditos Tu tasa de interés mensual: 3.20 % Filtrar p…" at bounding box center [649, 302] width 1195 height 488
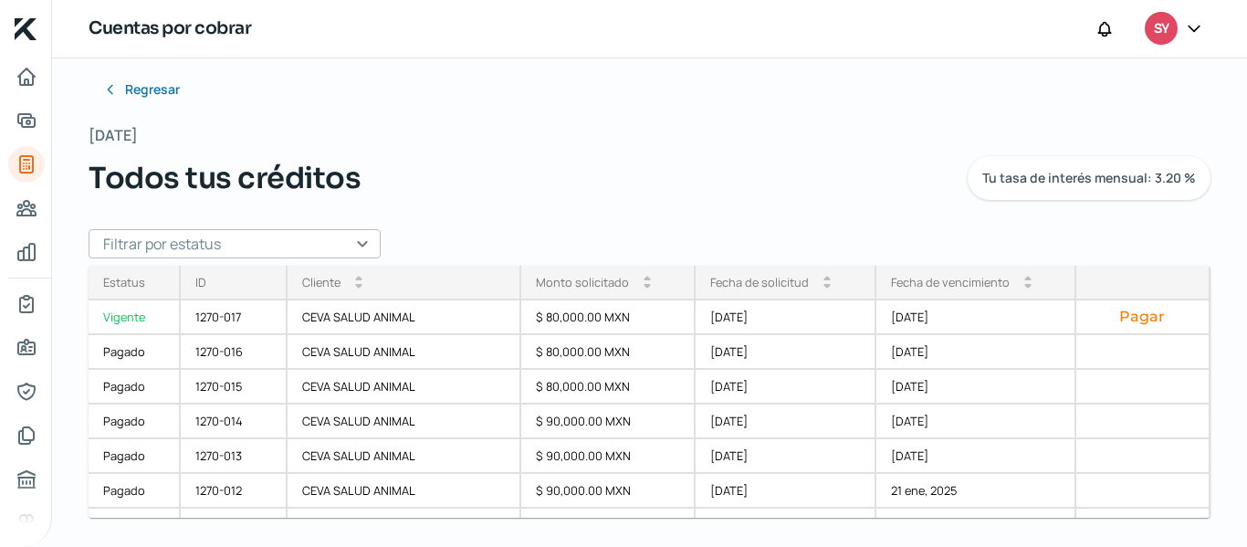
drag, startPoint x: 1195, startPoint y: 309, endPoint x: 1198, endPoint y: 582, distance: 273.9
click at [1198, 546] on html "Inicio | KredFeed Cuentas por cobrar SY Regresar [DATE] Todos tus créditos Tu t…" at bounding box center [623, 273] width 1247 height 547
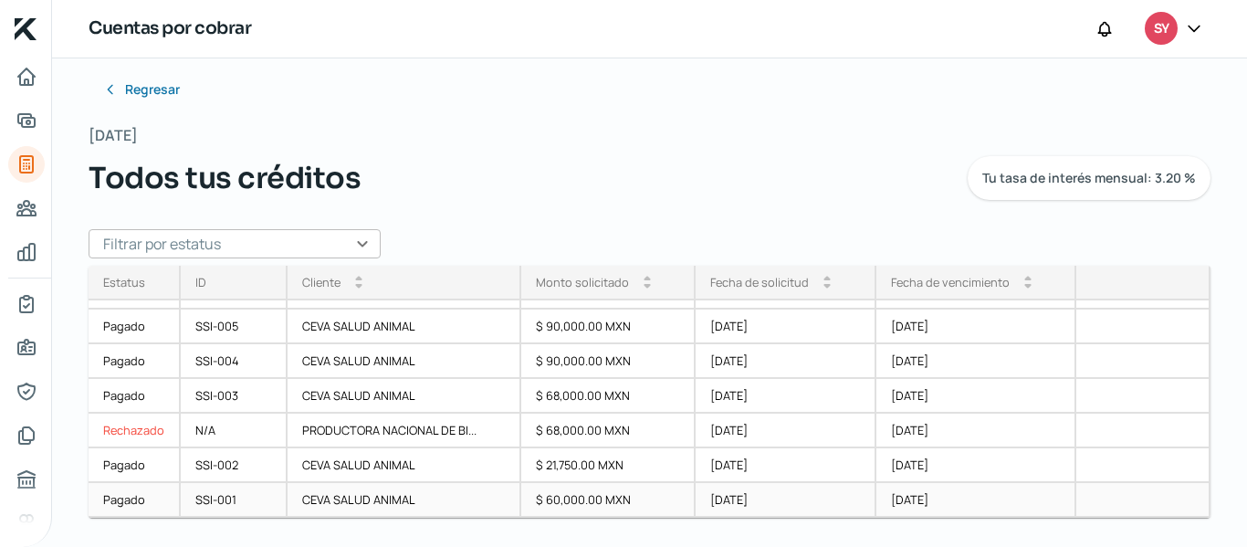
click at [509, 498] on div "CEVA SALUD ANIMAL" at bounding box center [405, 500] width 234 height 35
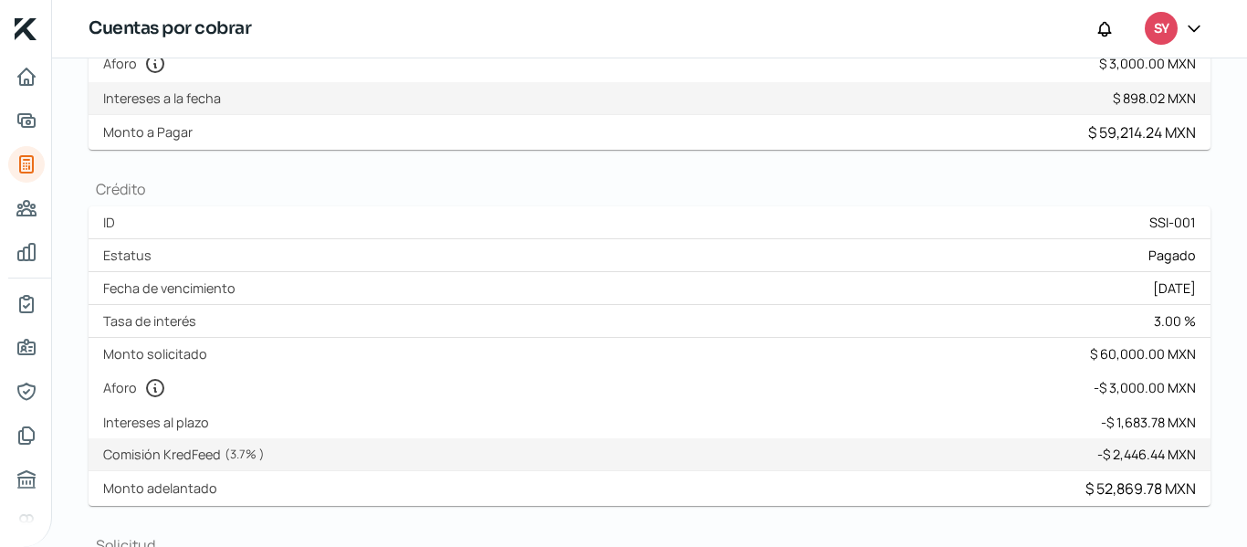
scroll to position [249, 0]
